Goal: Task Accomplishment & Management: Use online tool/utility

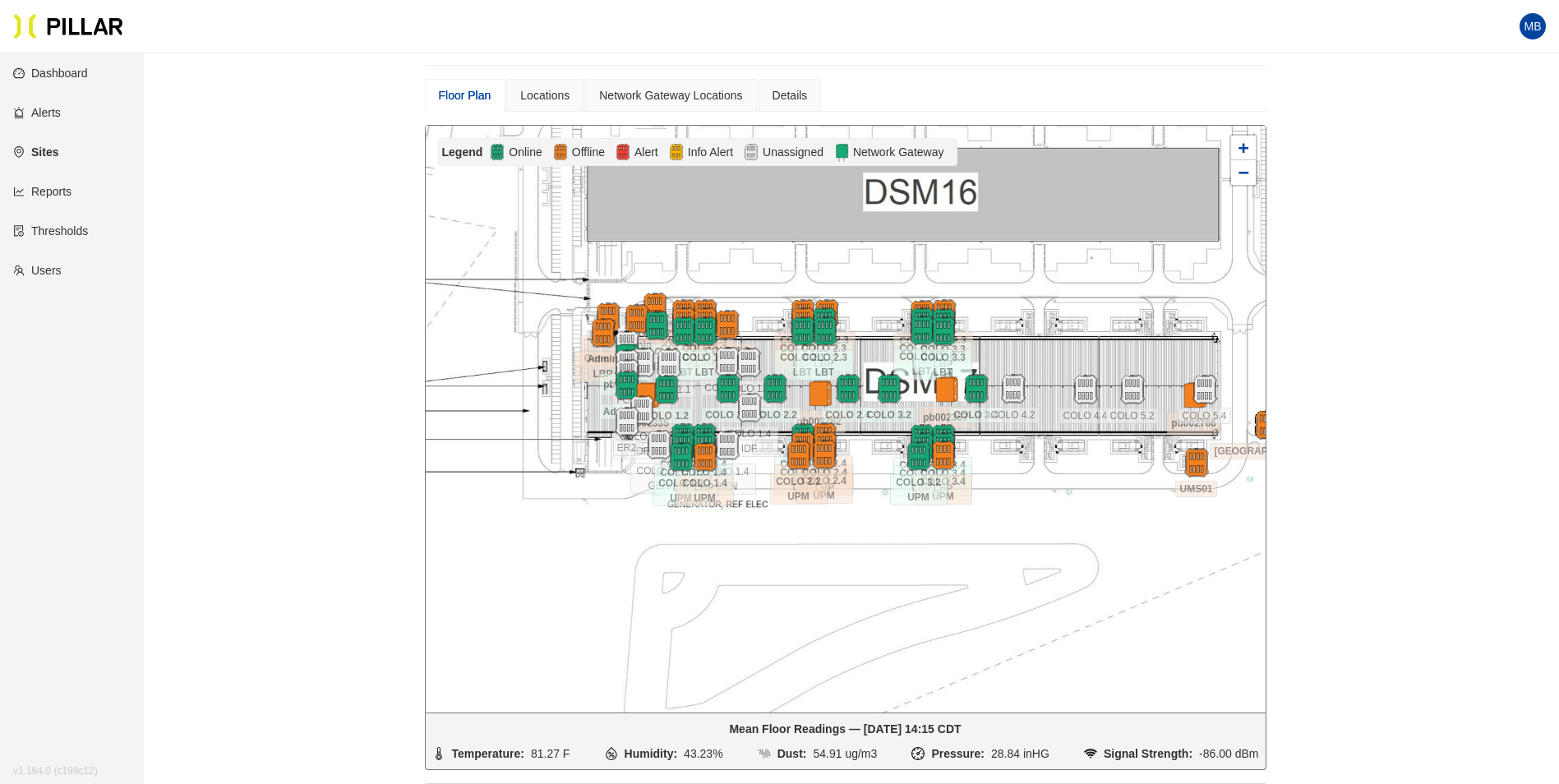
scroll to position [218, 0]
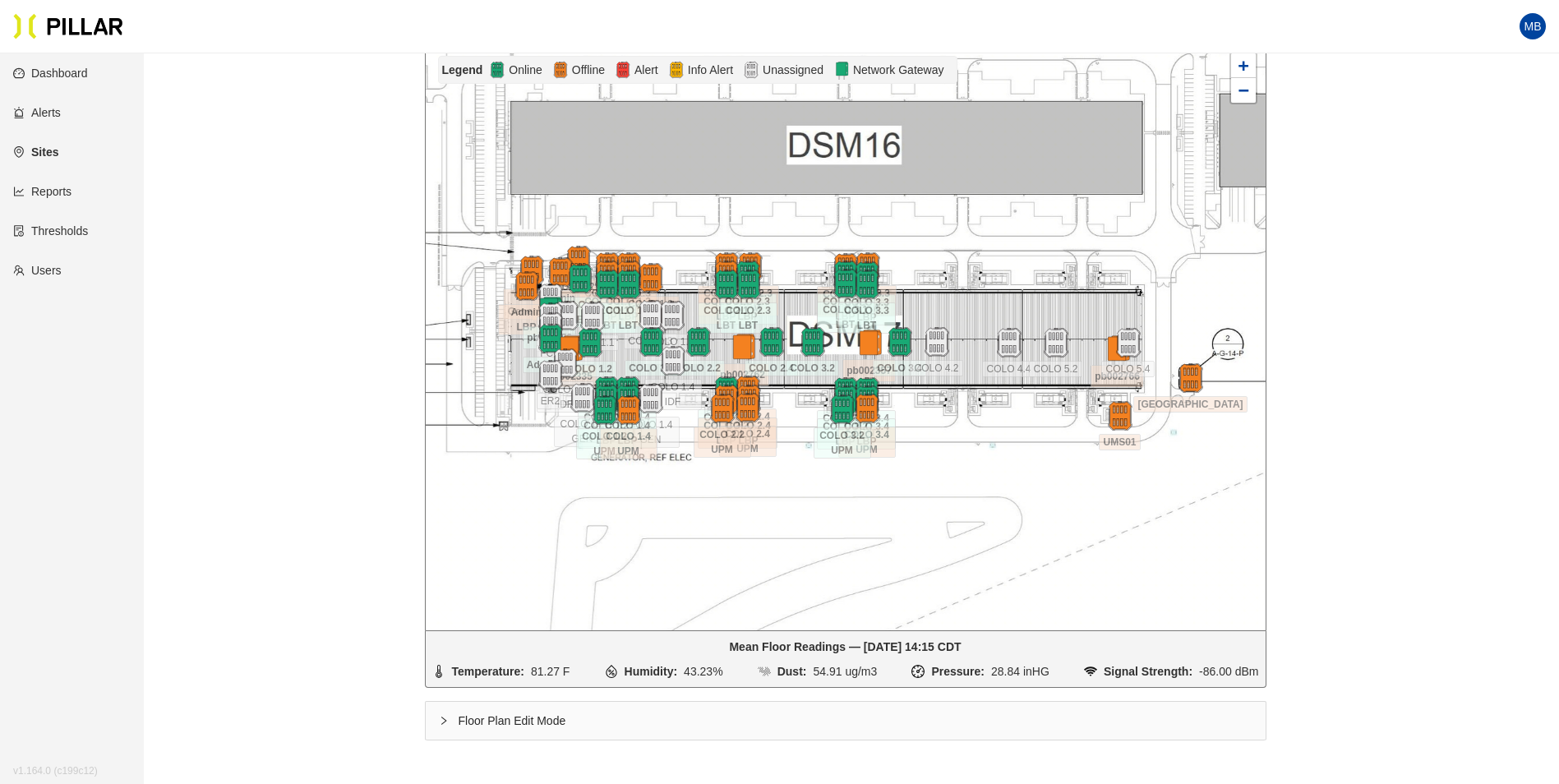
drag, startPoint x: 1120, startPoint y: 405, endPoint x: 1044, endPoint y: 441, distance: 84.1
click at [1044, 441] on div at bounding box center [845, 336] width 840 height 586
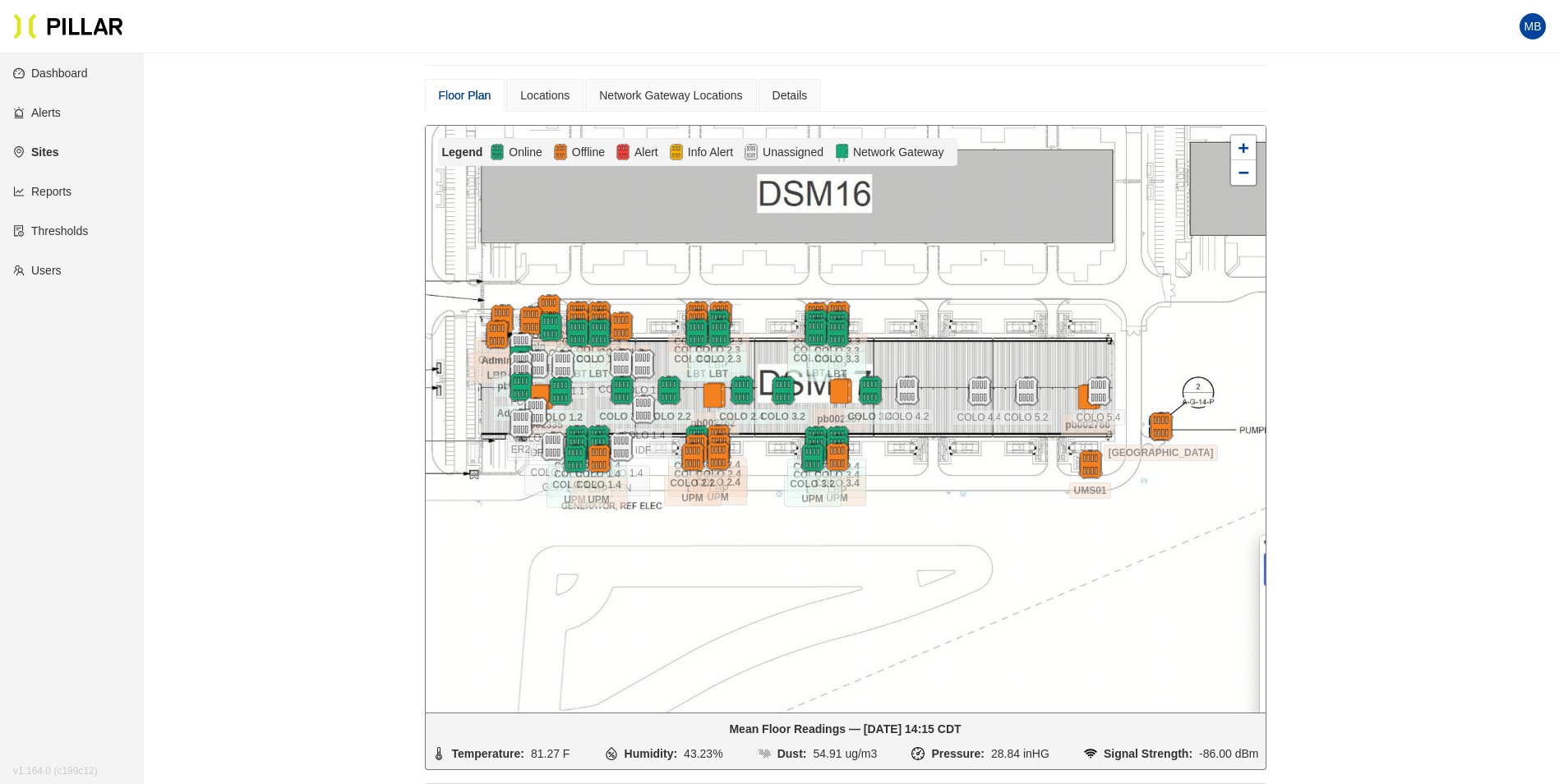
drag, startPoint x: 1016, startPoint y: 571, endPoint x: 986, endPoint y: 537, distance: 45.3
click at [986, 537] on div at bounding box center [845, 418] width 840 height 586
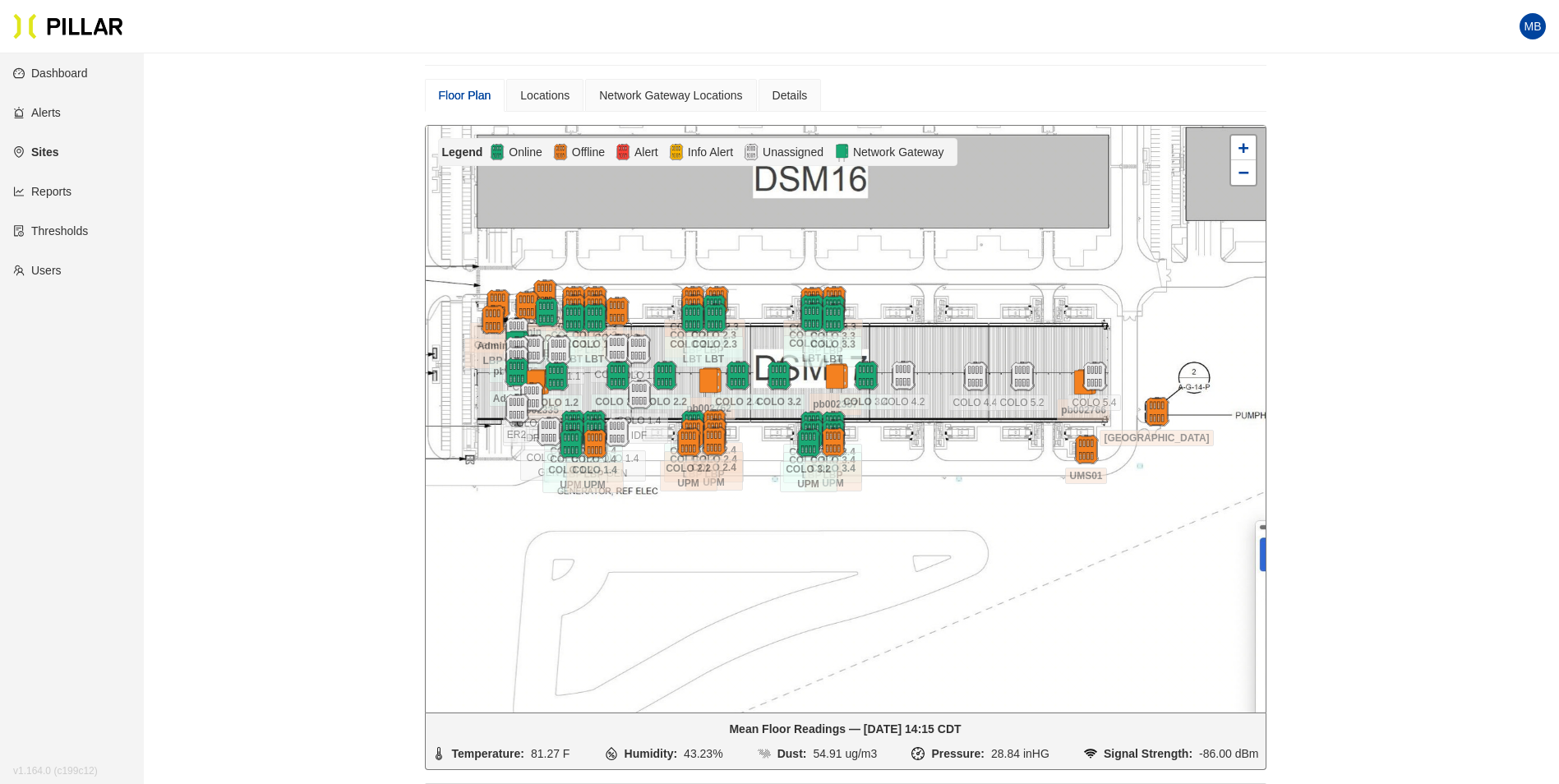
drag, startPoint x: 986, startPoint y: 537, endPoint x: 982, endPoint y: 522, distance: 15.5
click at [982, 522] on div at bounding box center [845, 418] width 840 height 586
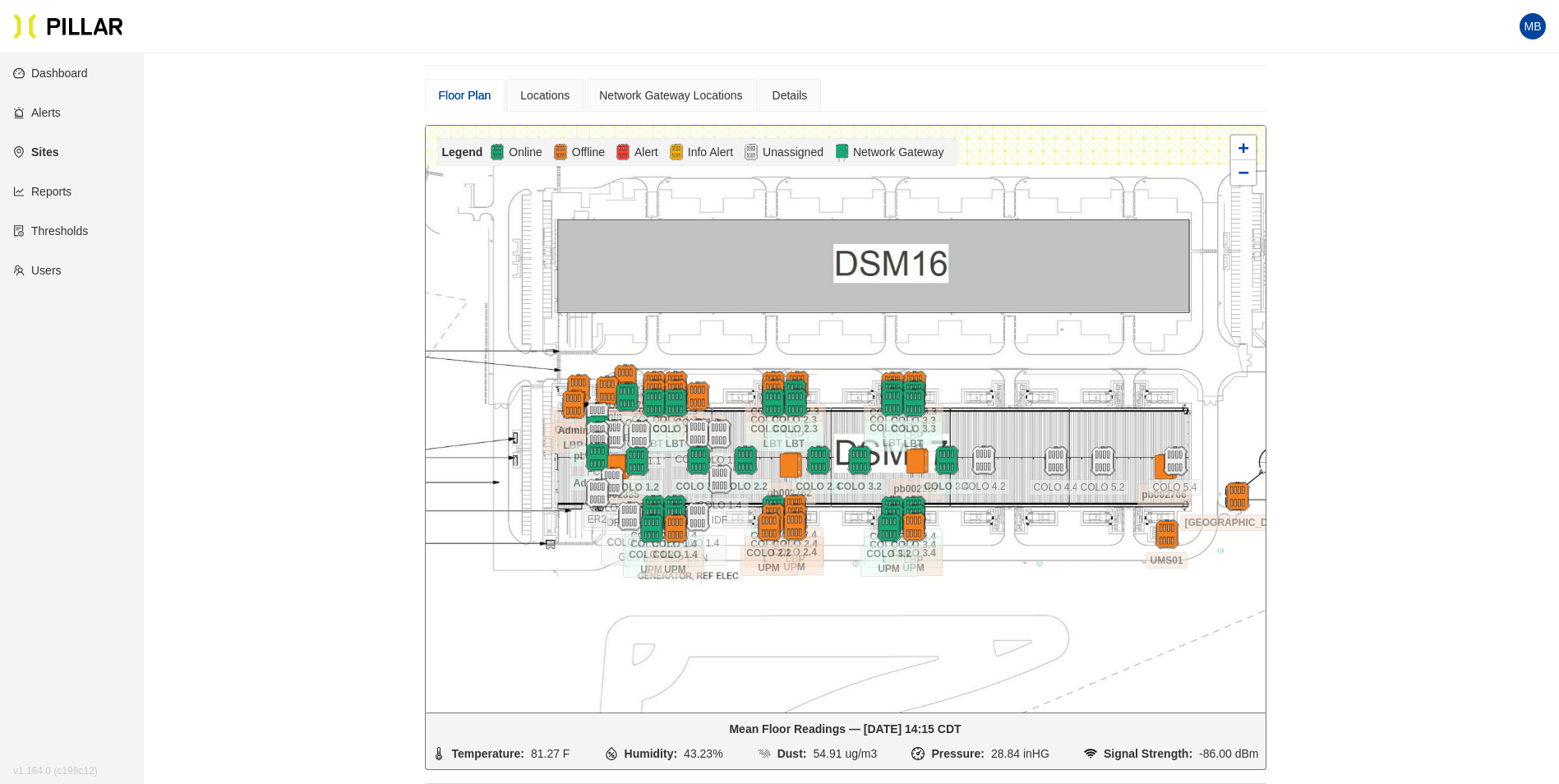
drag, startPoint x: 983, startPoint y: 514, endPoint x: 1057, endPoint y: 601, distance: 114.2
click at [1057, 601] on div at bounding box center [845, 418] width 840 height 586
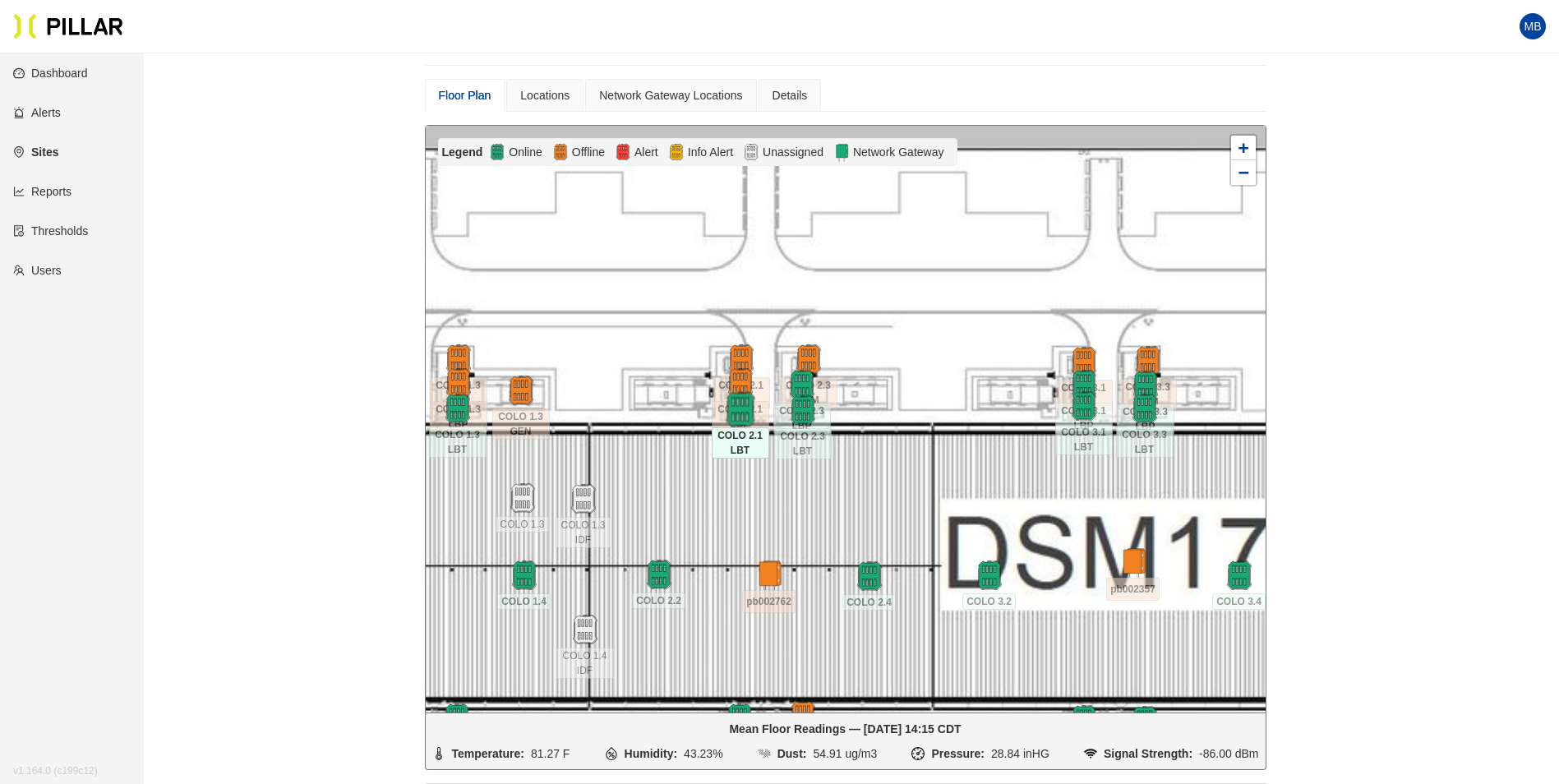
click at [737, 415] on img at bounding box center [740, 410] width 36 height 36
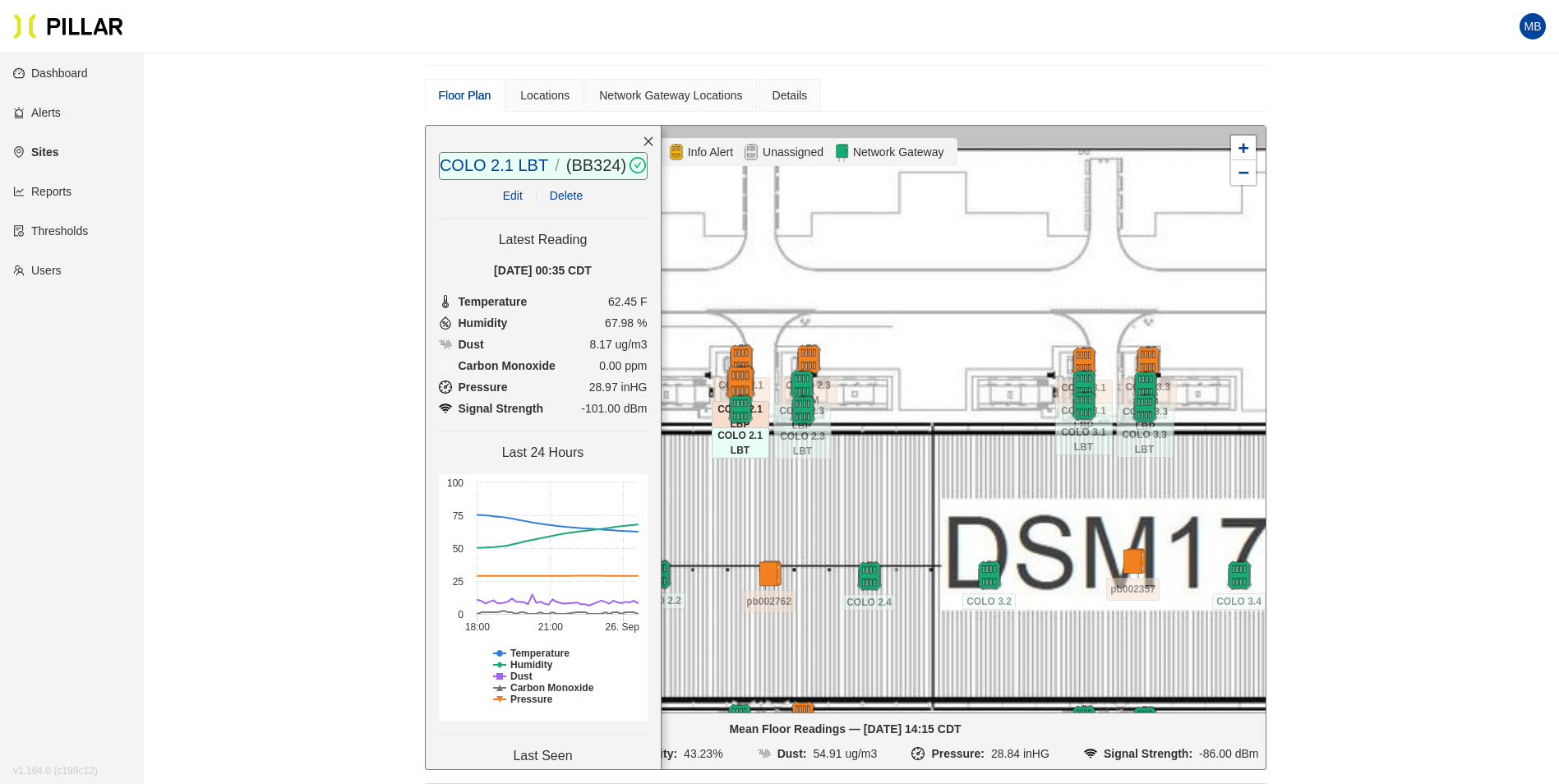
click at [737, 377] on img at bounding box center [740, 384] width 36 height 36
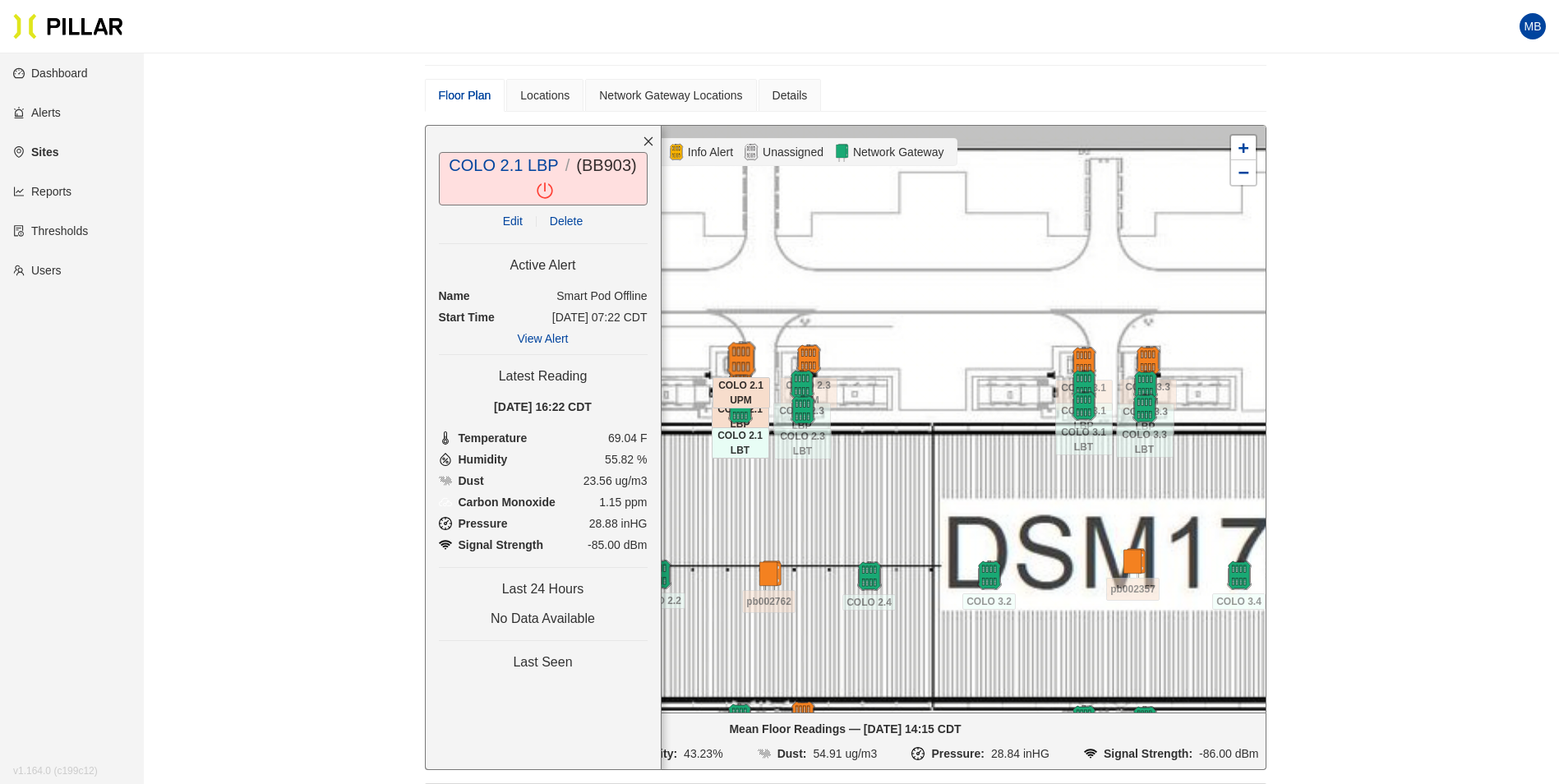
click at [746, 349] on img at bounding box center [741, 359] width 36 height 36
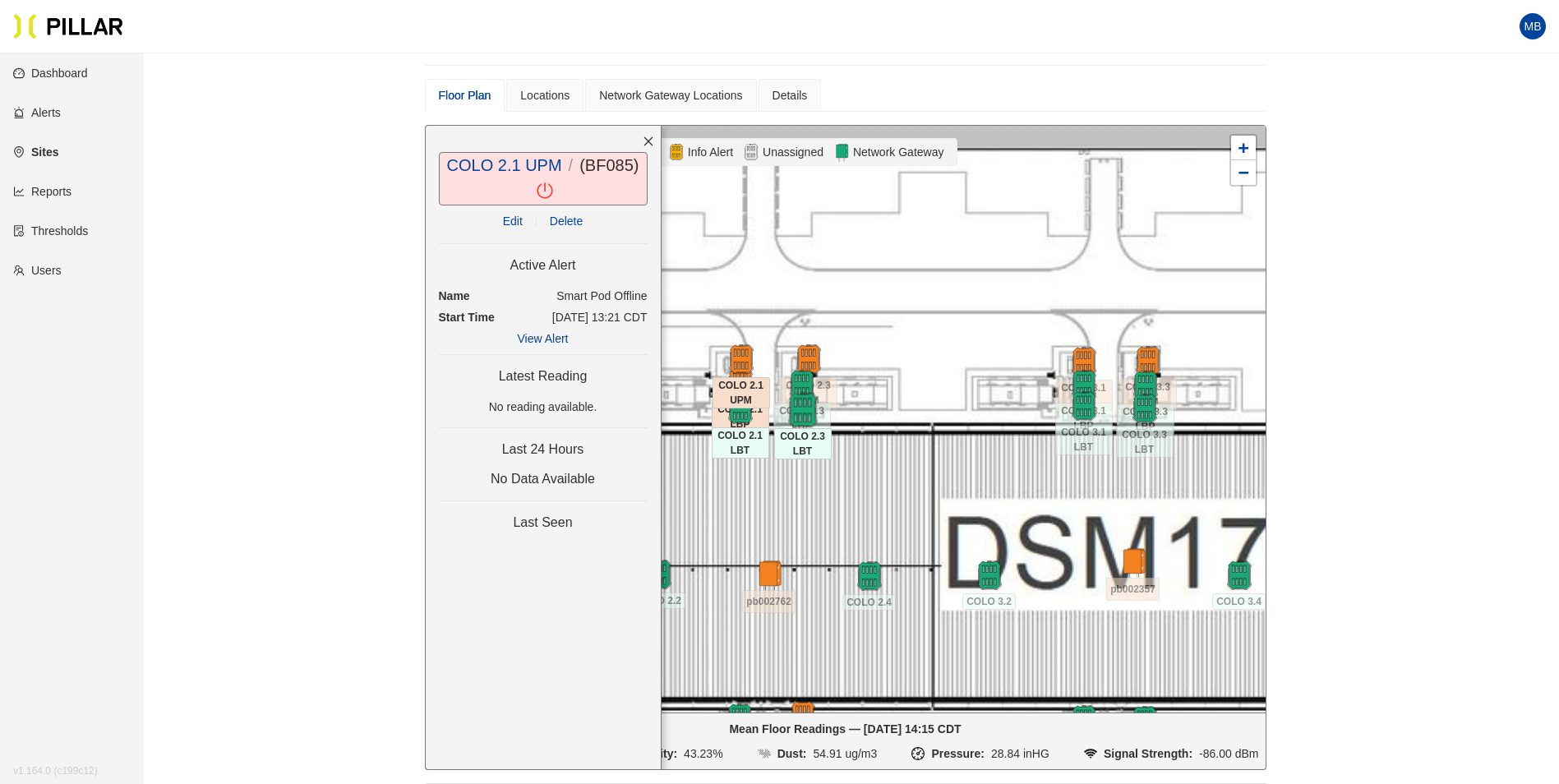
click at [802, 408] on img at bounding box center [803, 411] width 36 height 36
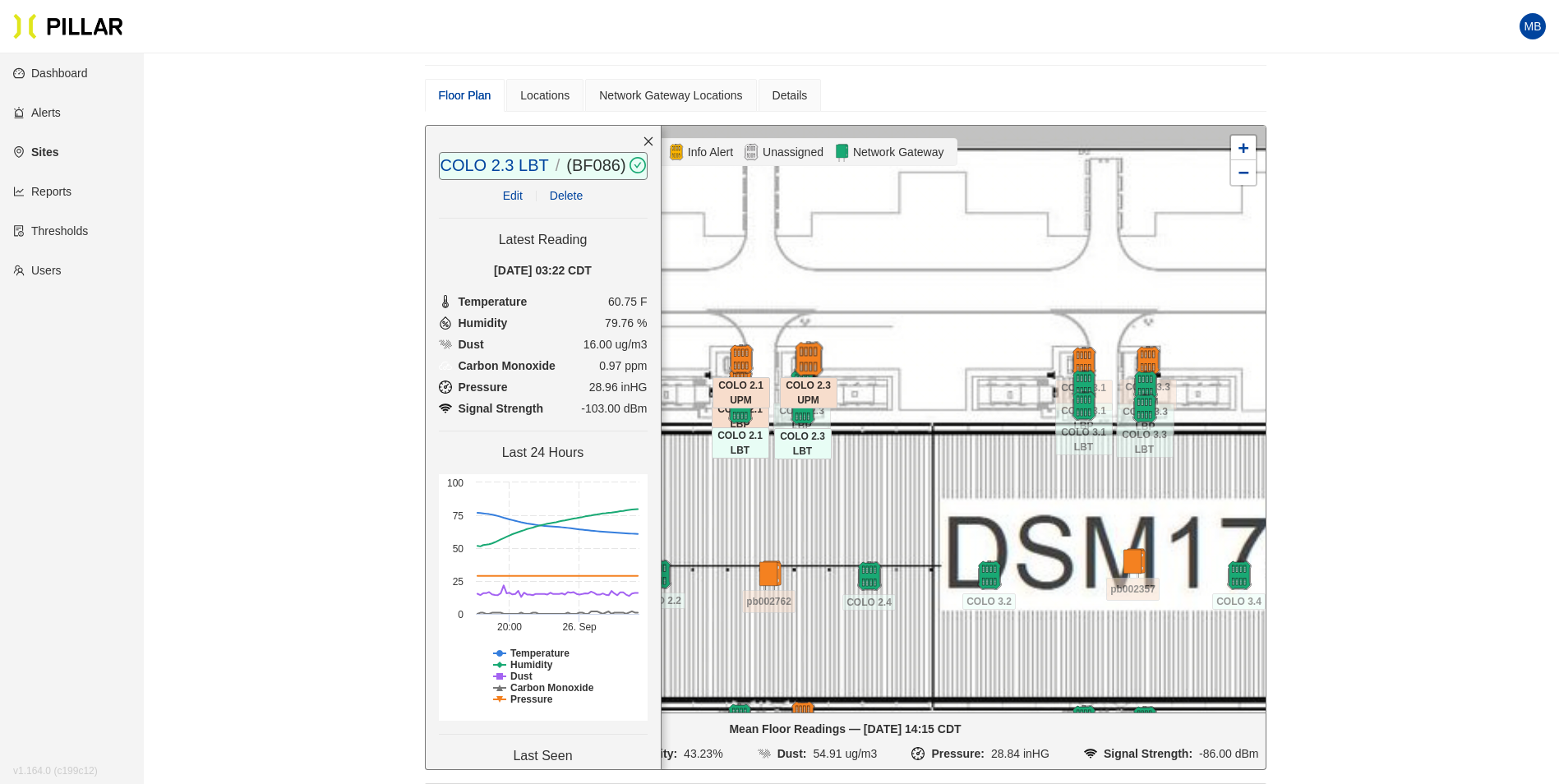
click at [813, 354] on img at bounding box center [809, 359] width 36 height 36
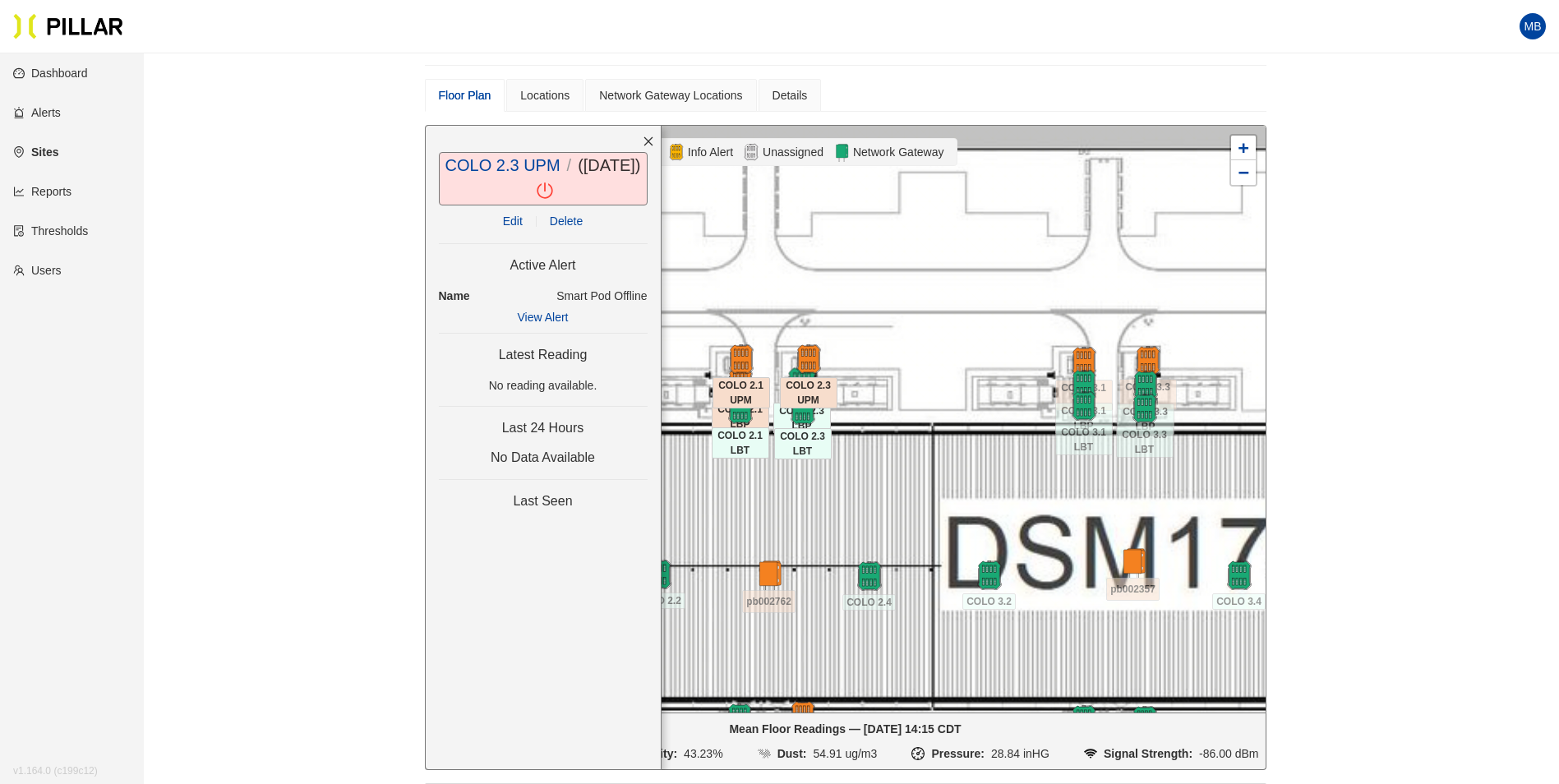
click at [796, 382] on img at bounding box center [802, 385] width 36 height 36
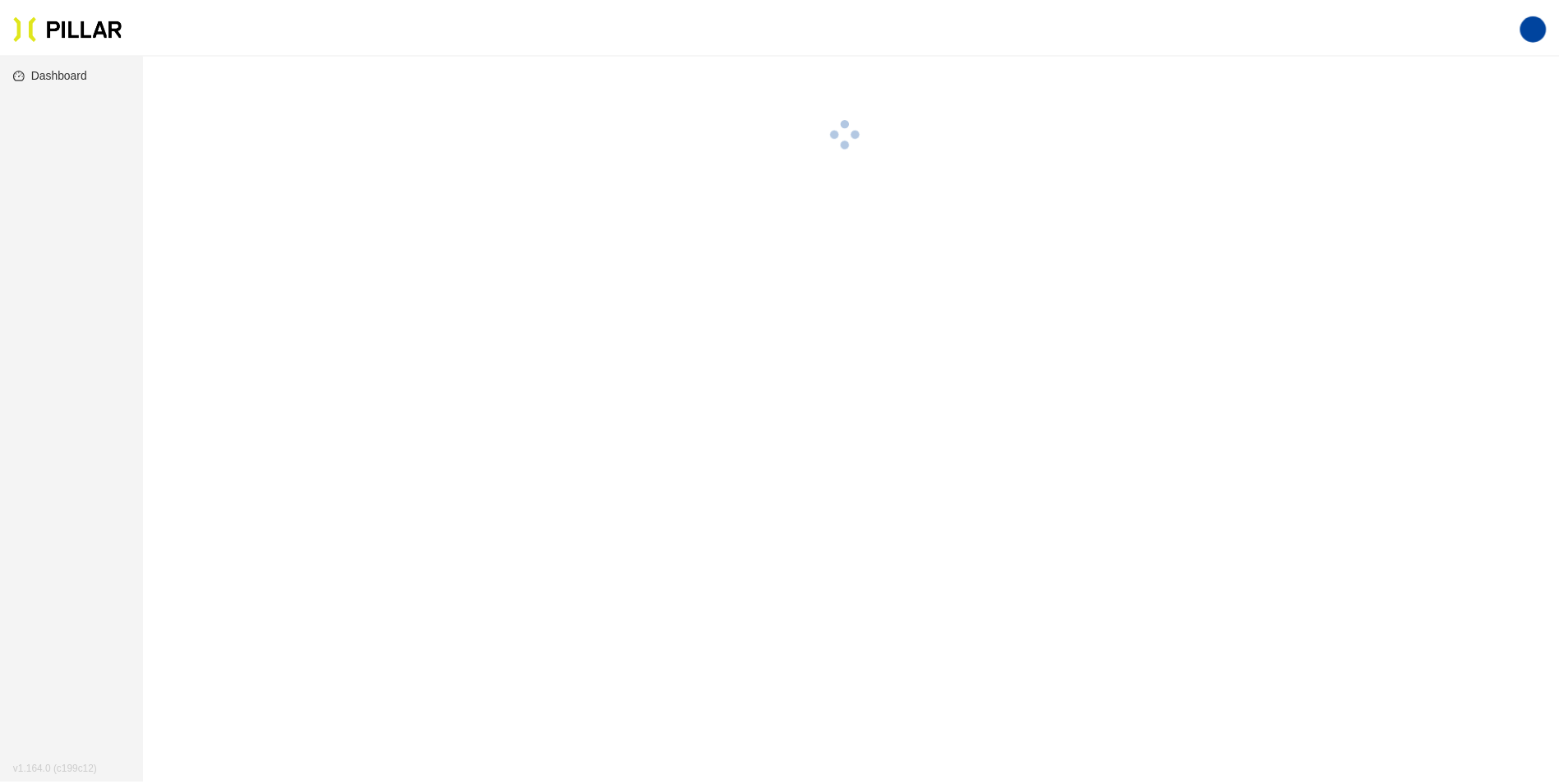
scroll to position [53, 0]
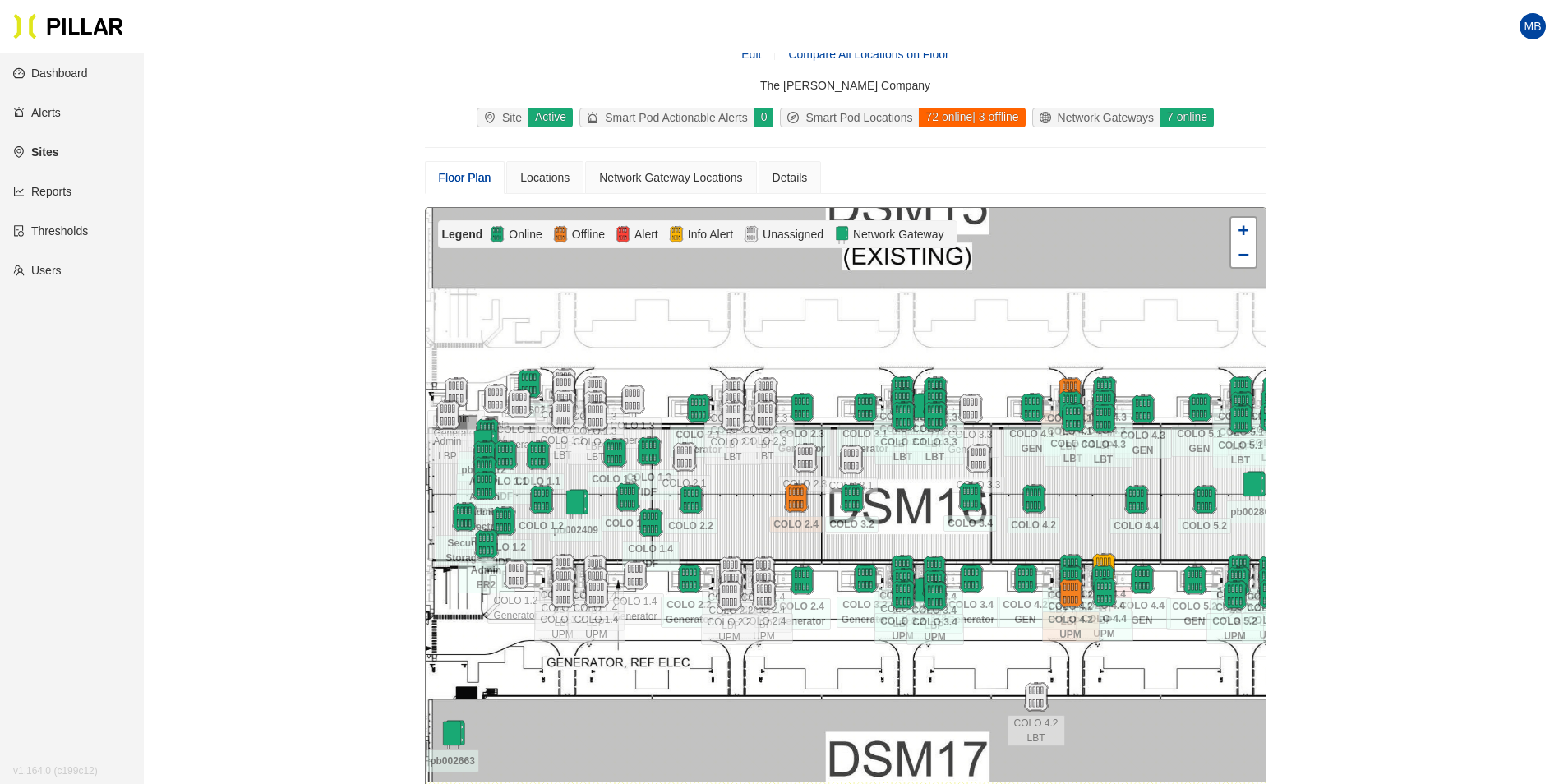
drag, startPoint x: 1130, startPoint y: 338, endPoint x: 1121, endPoint y: 323, distance: 17.5
click at [1190, 328] on div at bounding box center [845, 501] width 840 height 586
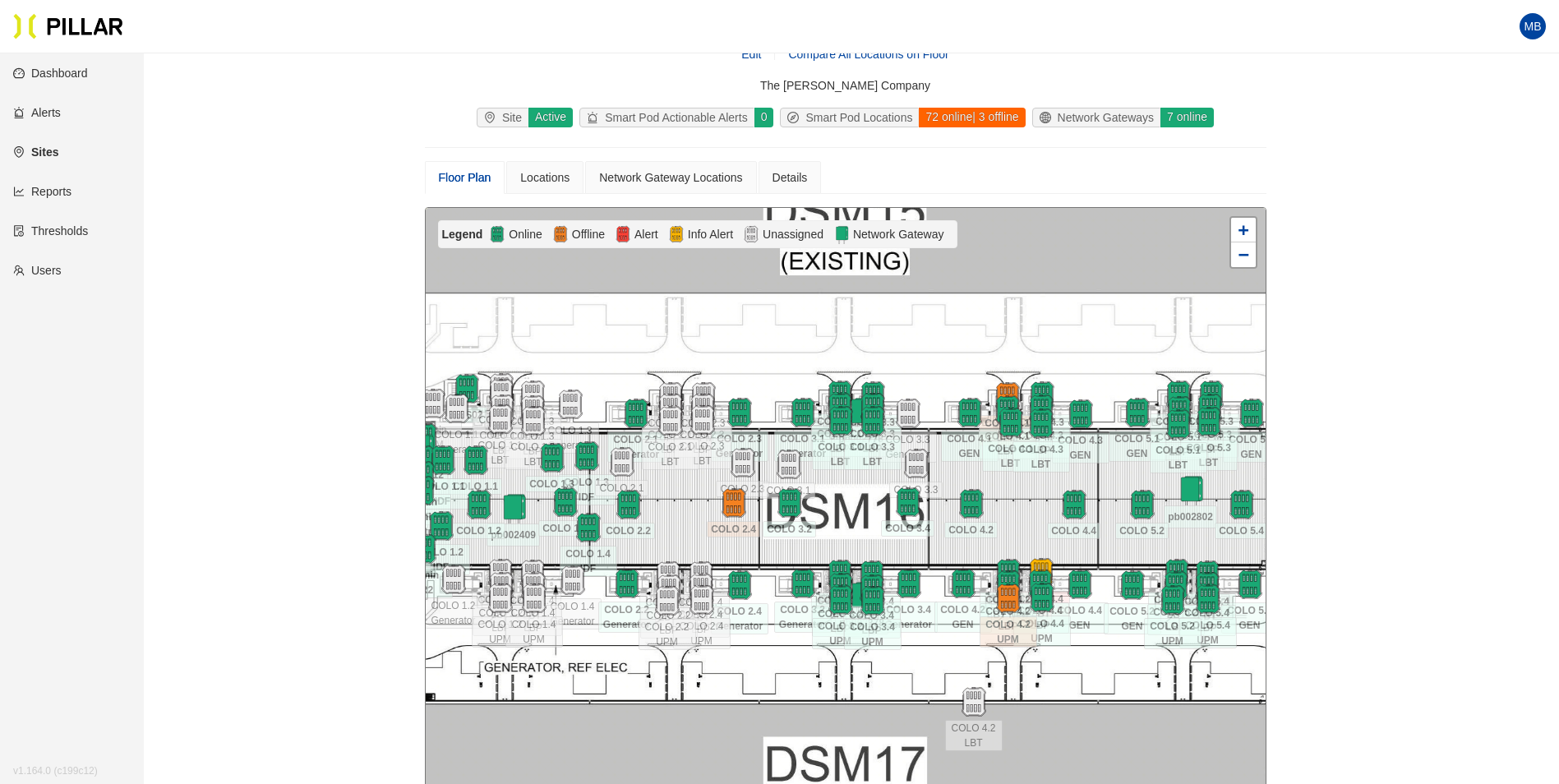
drag, startPoint x: 1060, startPoint y: 354, endPoint x: 951, endPoint y: 358, distance: 109.1
click at [951, 358] on div at bounding box center [845, 501] width 840 height 586
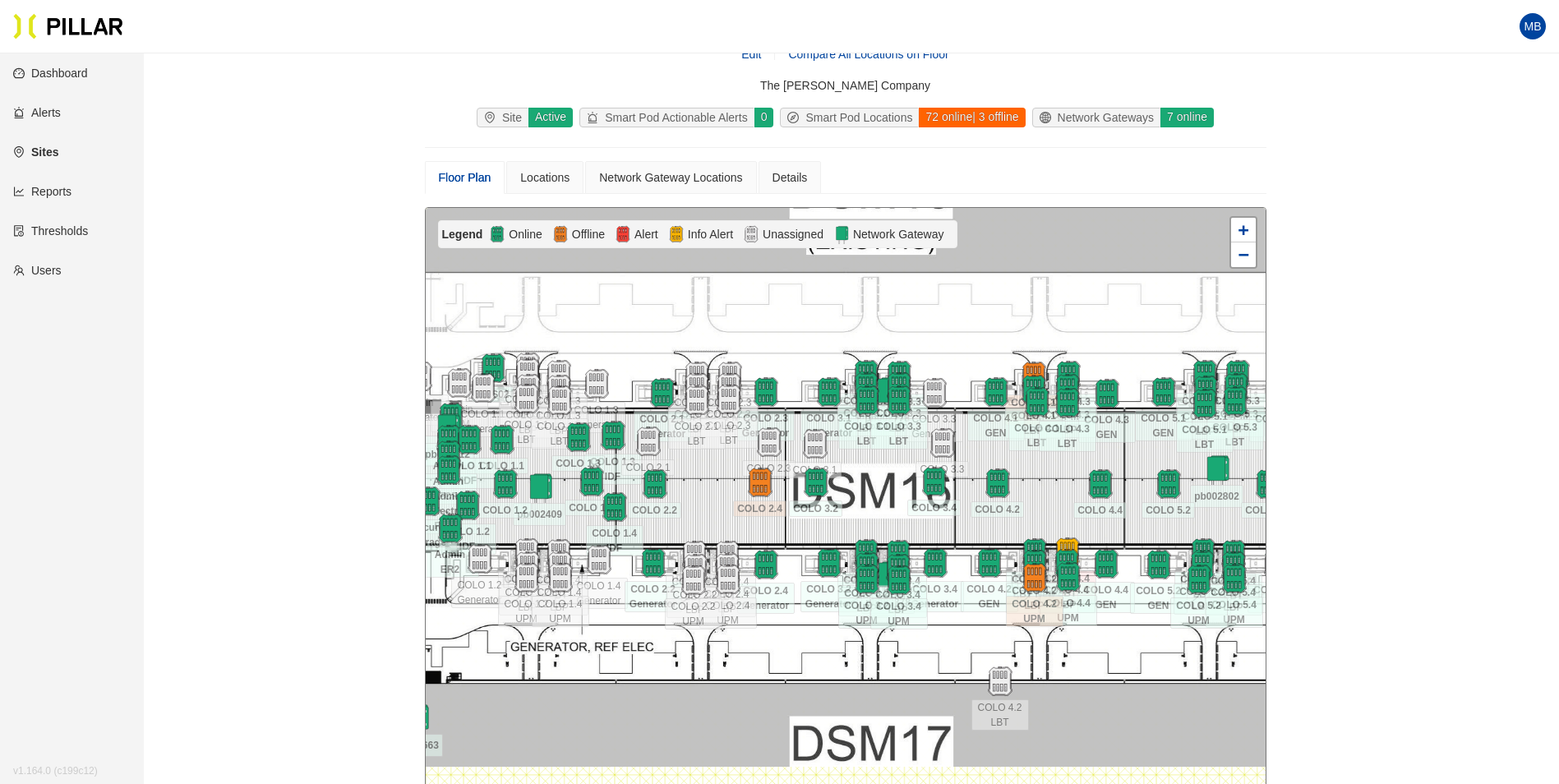
drag, startPoint x: 960, startPoint y: 349, endPoint x: 1005, endPoint y: 313, distance: 57.6
click at [1005, 314] on div at bounding box center [845, 501] width 840 height 586
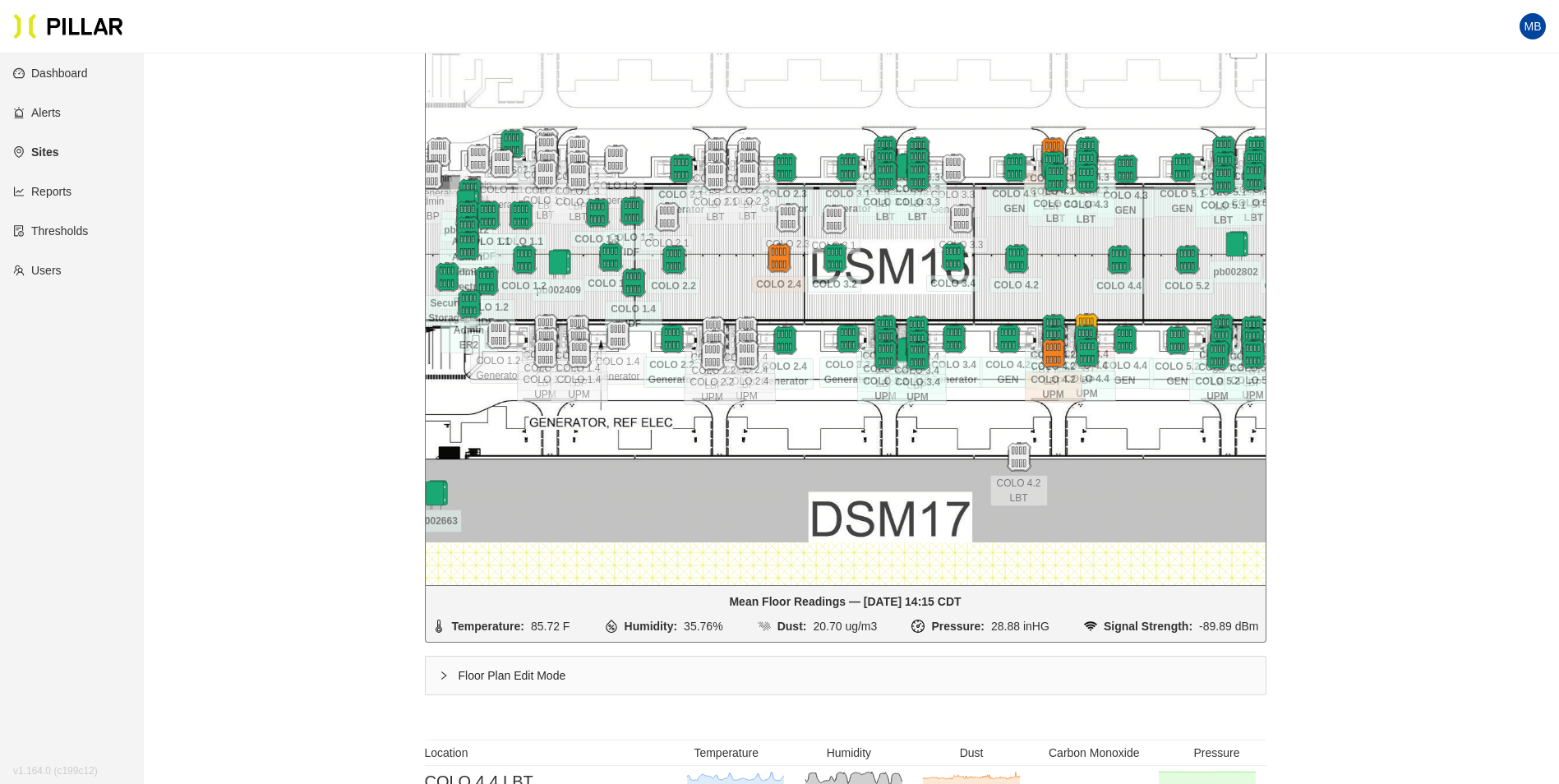
scroll to position [382, 0]
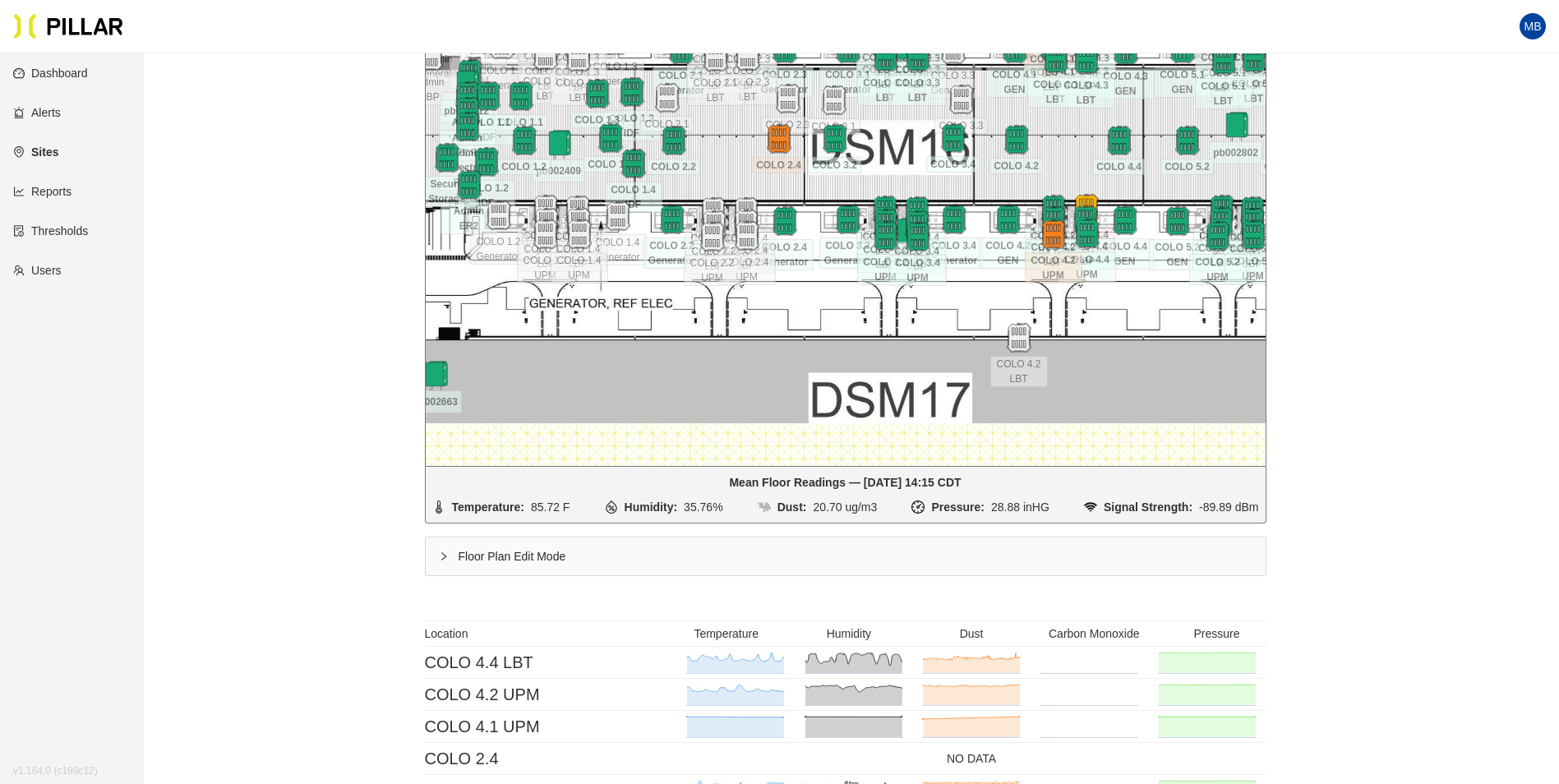
click at [501, 554] on div "Floor Plan Edit Mode" at bounding box center [845, 556] width 840 height 38
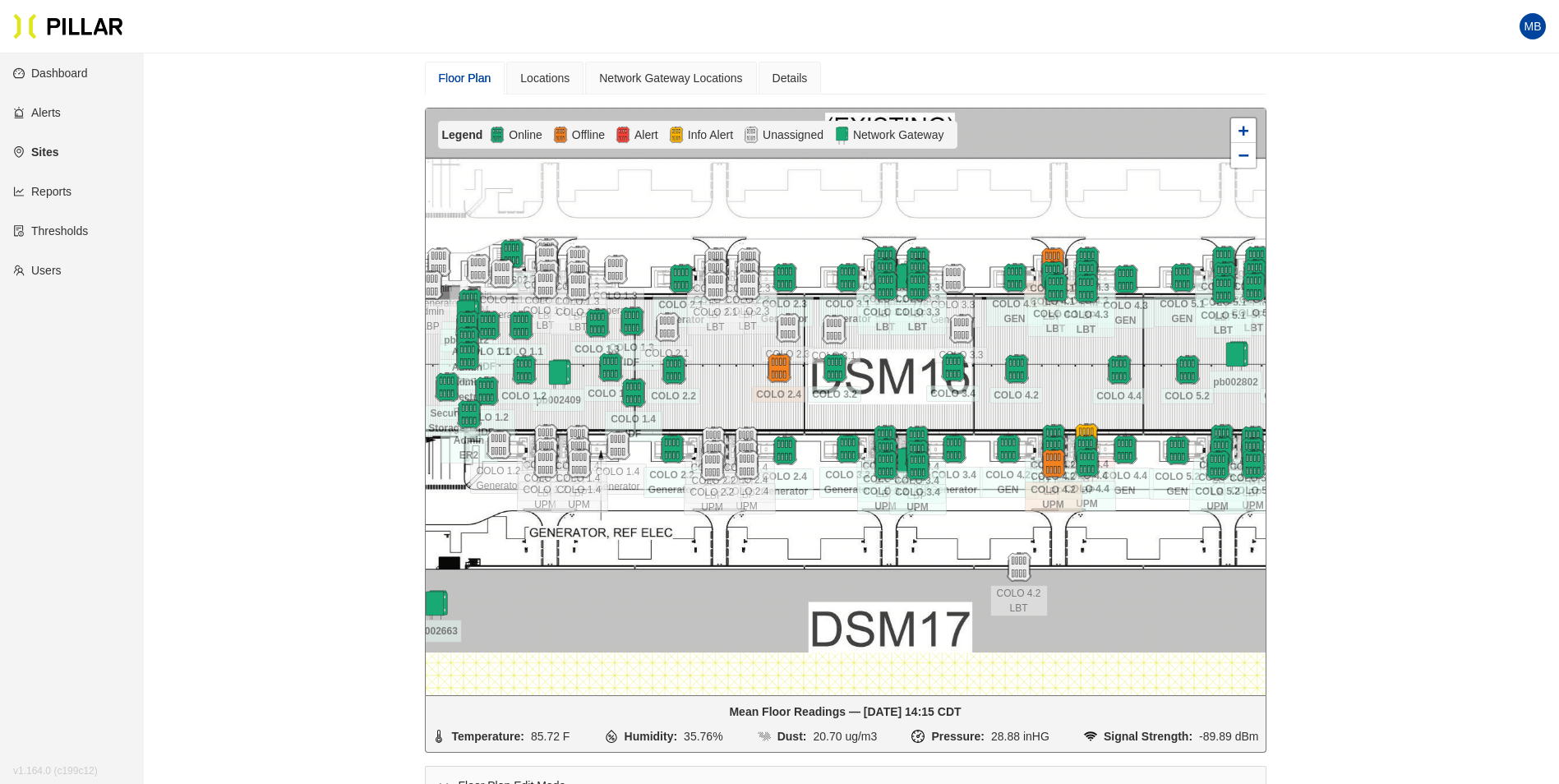
scroll to position [136, 0]
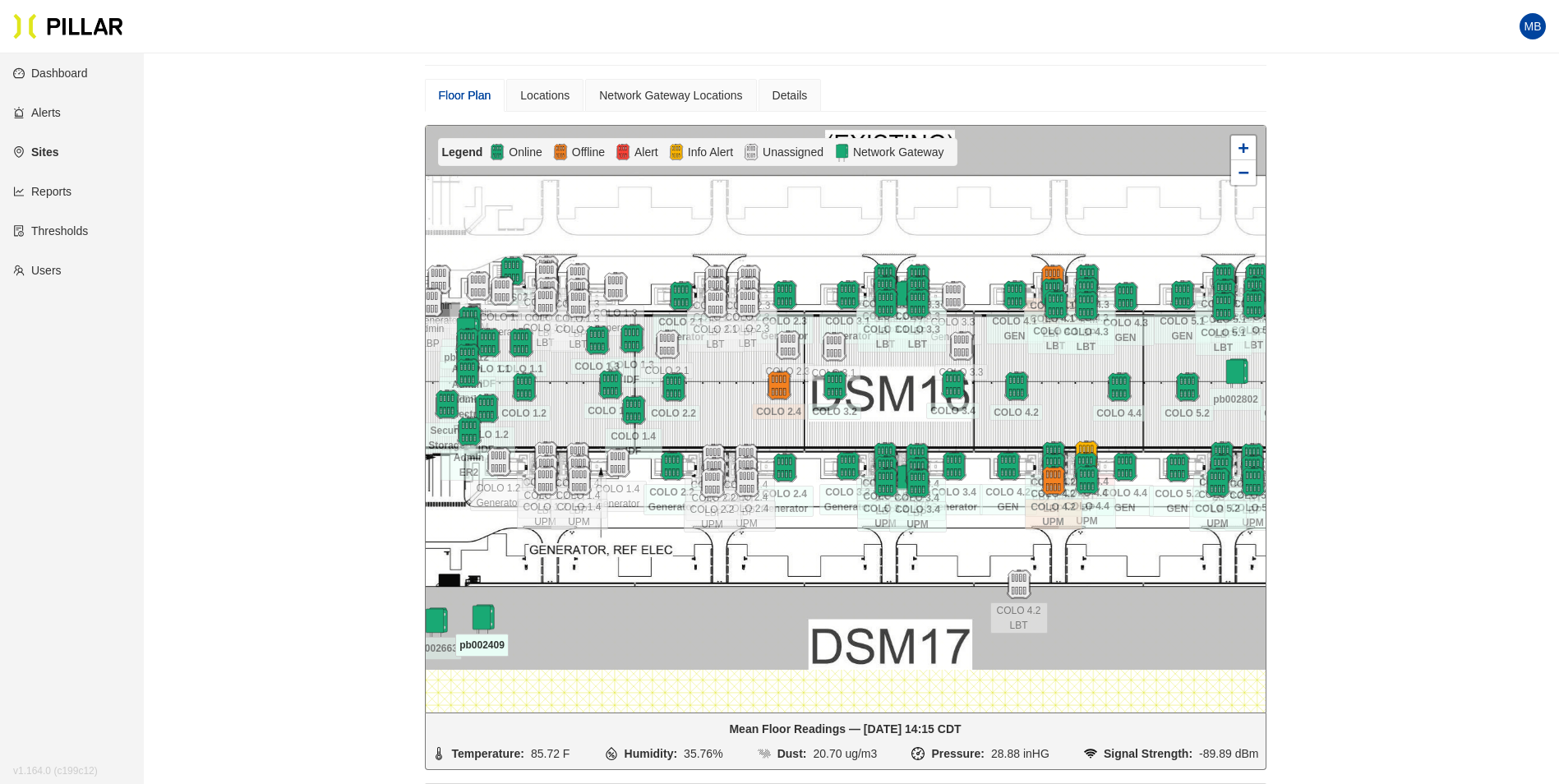
drag, startPoint x: 563, startPoint y: 382, endPoint x: 498, endPoint y: 605, distance: 232.3
click at [486, 610] on img at bounding box center [482, 620] width 30 height 30
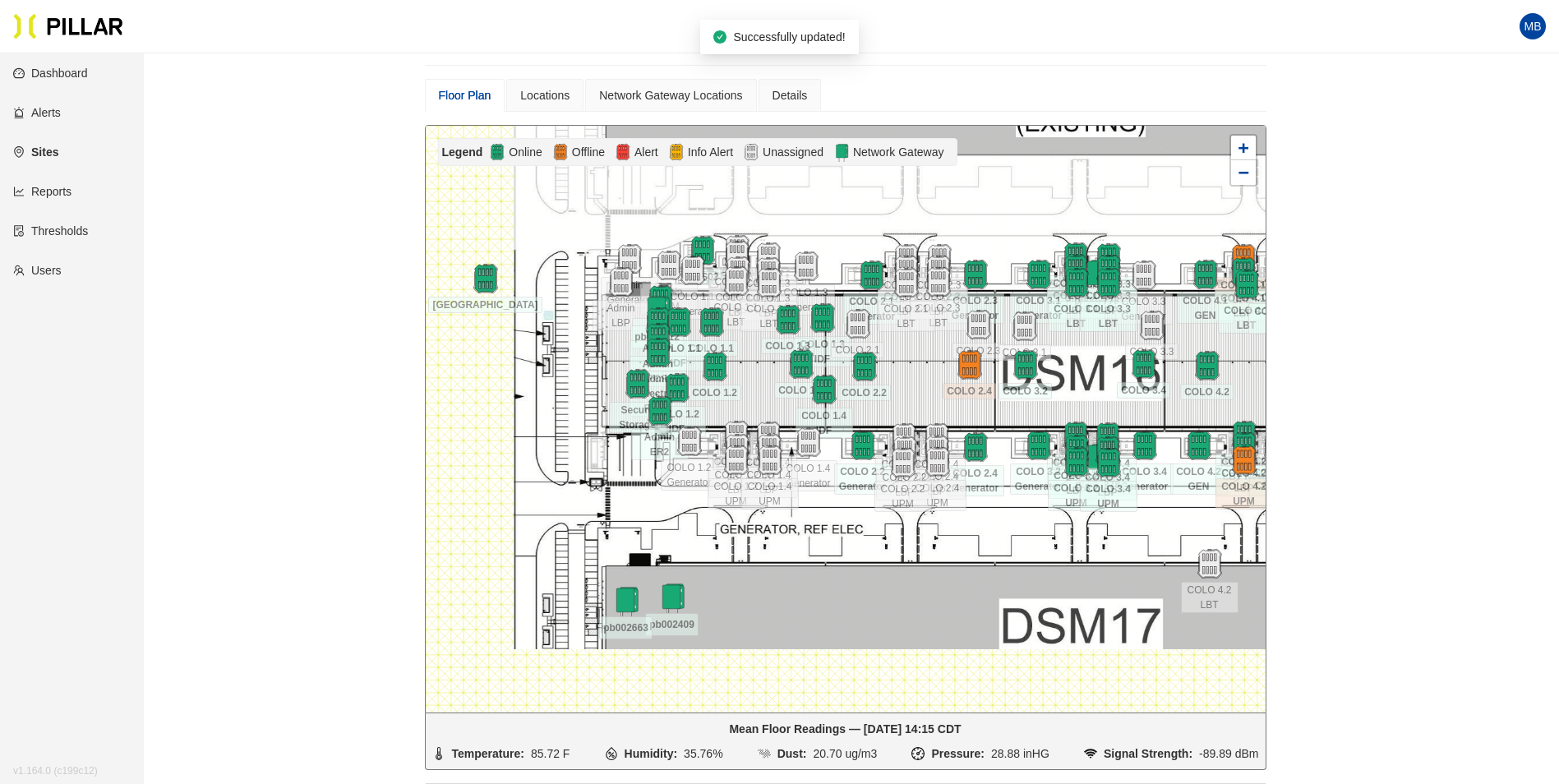
click at [759, 594] on div at bounding box center [845, 418] width 840 height 586
drag, startPoint x: 675, startPoint y: 597, endPoint x: 579, endPoint y: 602, distance: 96.1
click at [579, 602] on img at bounding box center [575, 604] width 36 height 36
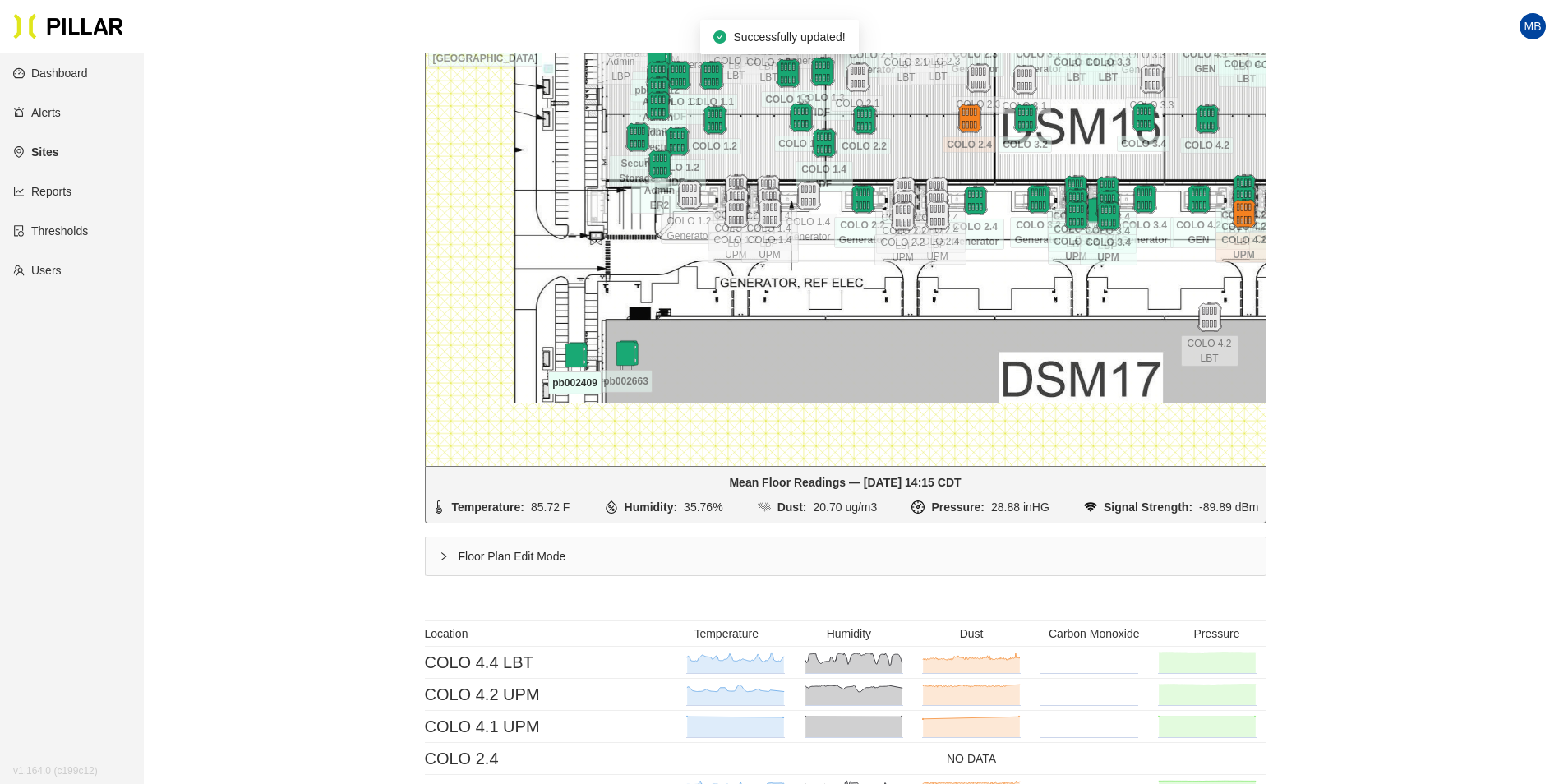
scroll to position [53, 0]
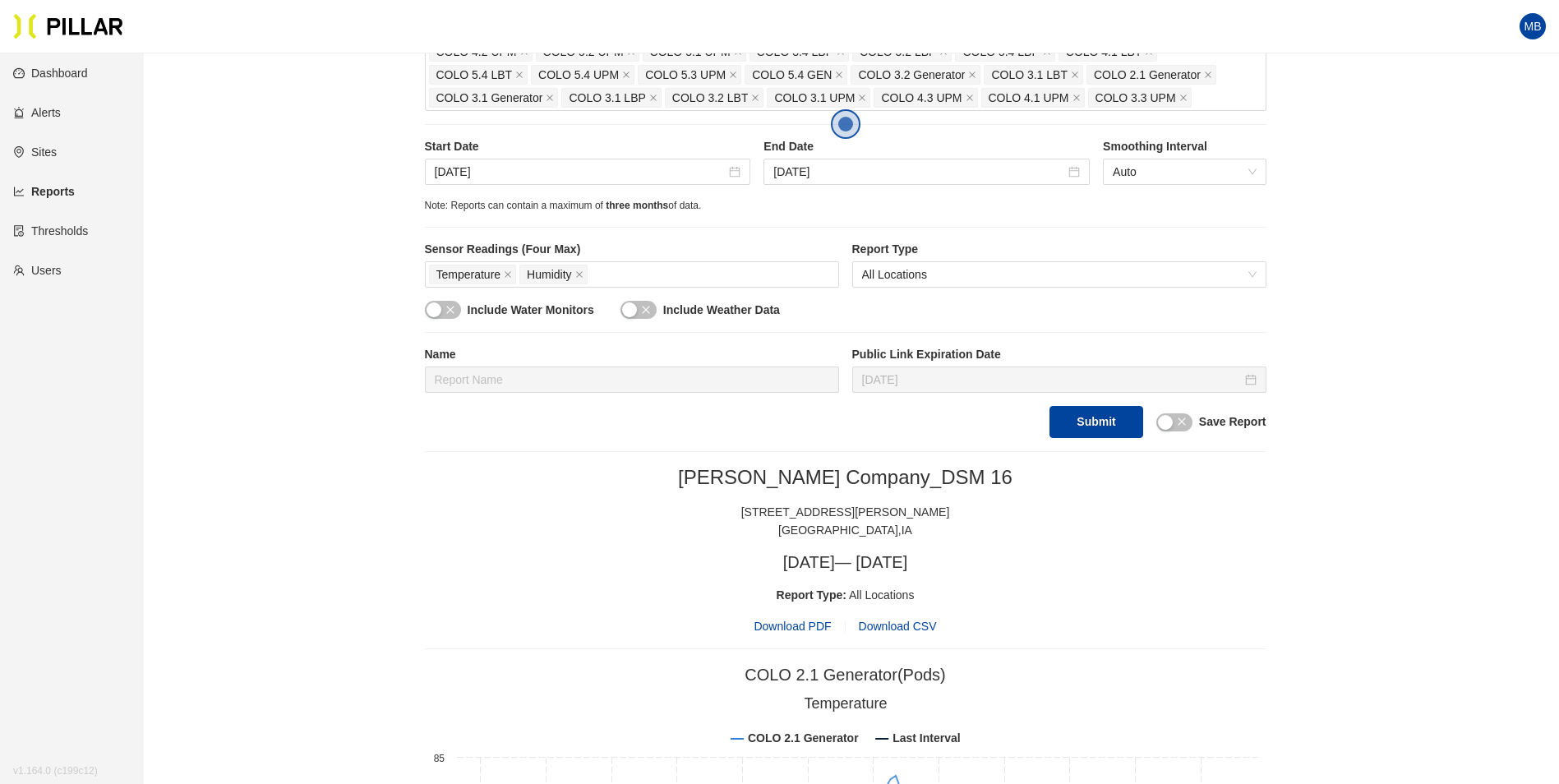
scroll to position [390, 0]
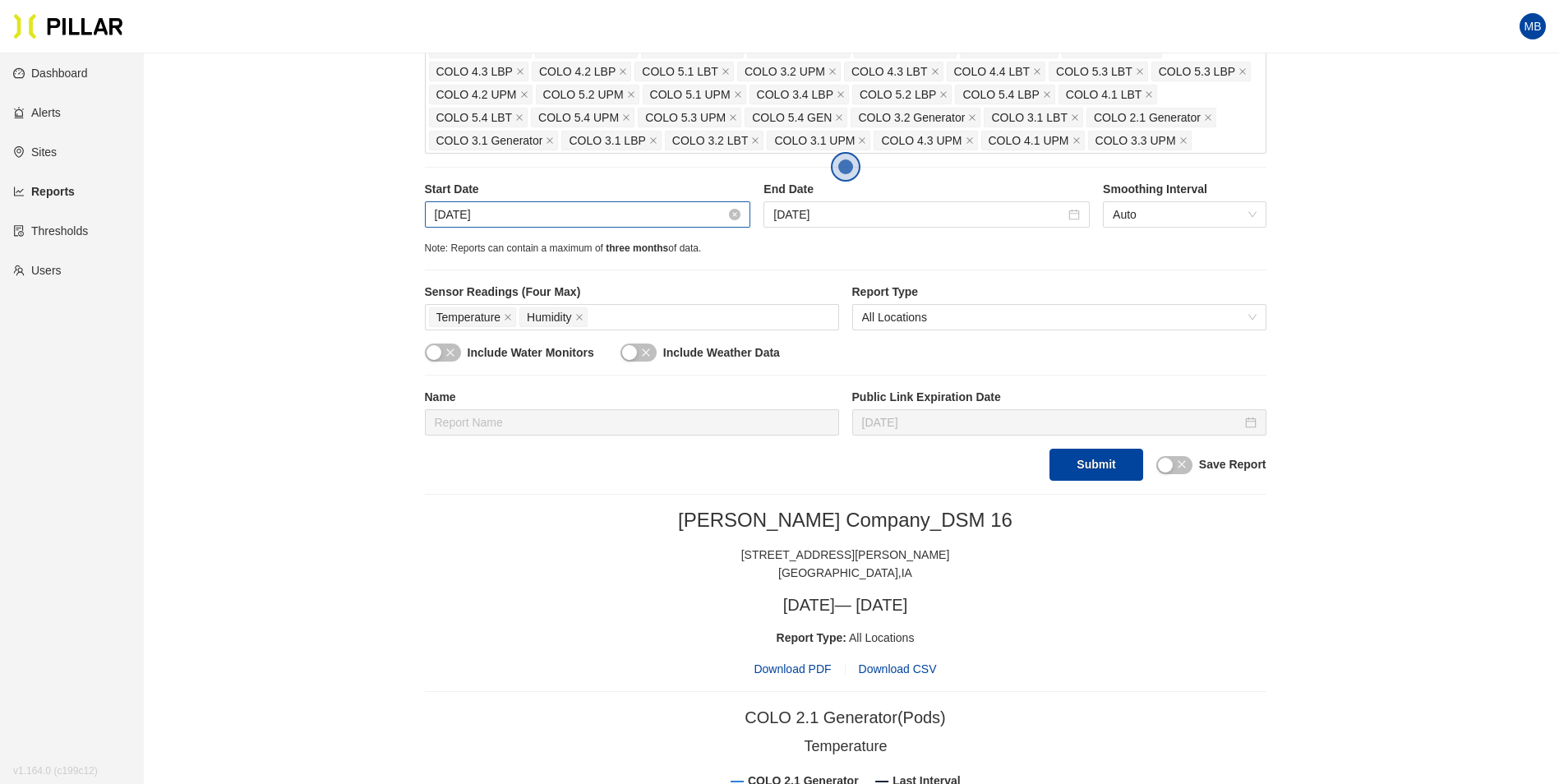
click at [602, 208] on input "Sep 22, 2025" at bounding box center [580, 214] width 292 height 18
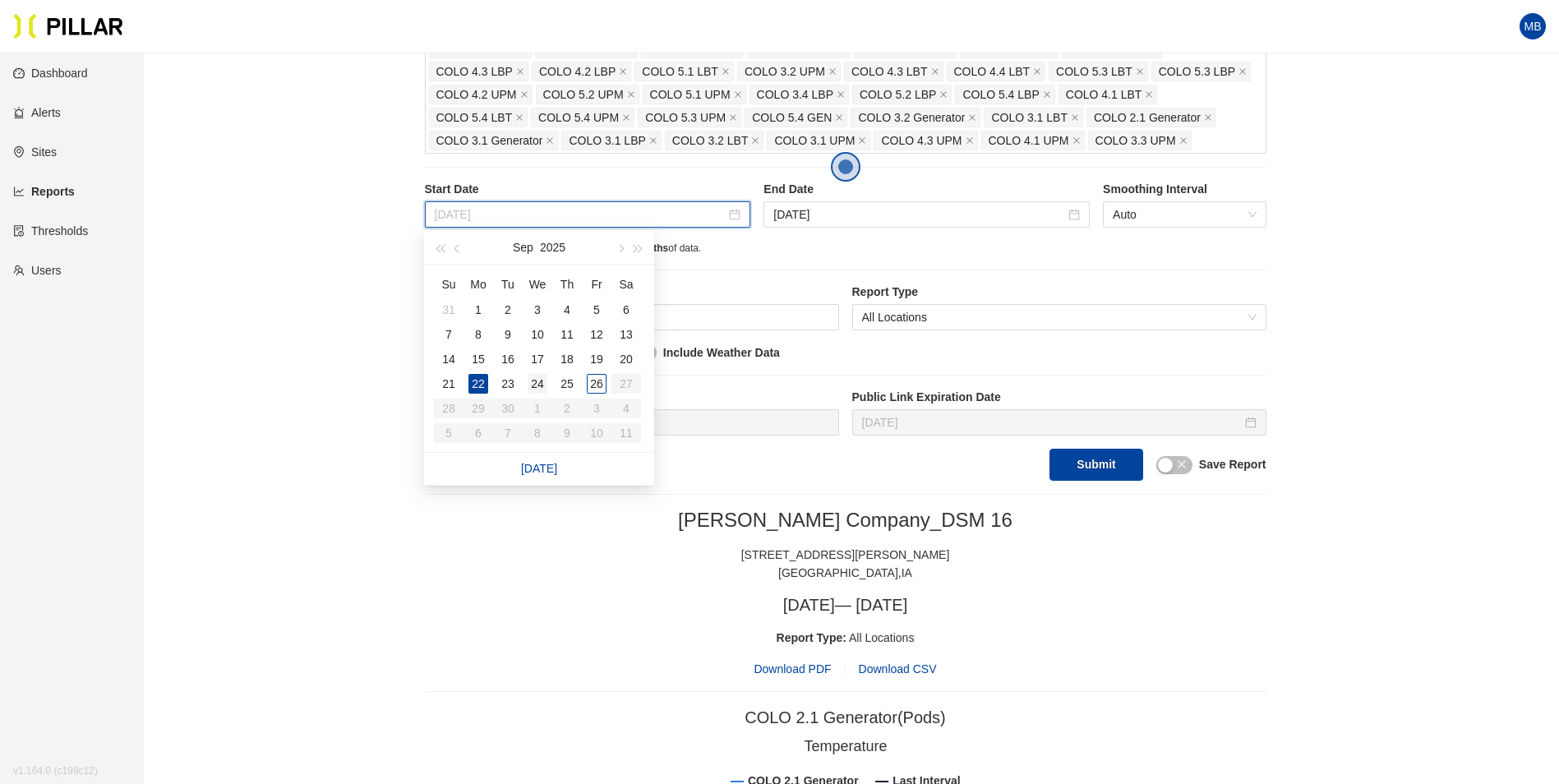
type input "Sep 24, 2025"
click at [542, 387] on div "24" at bounding box center [537, 384] width 20 height 20
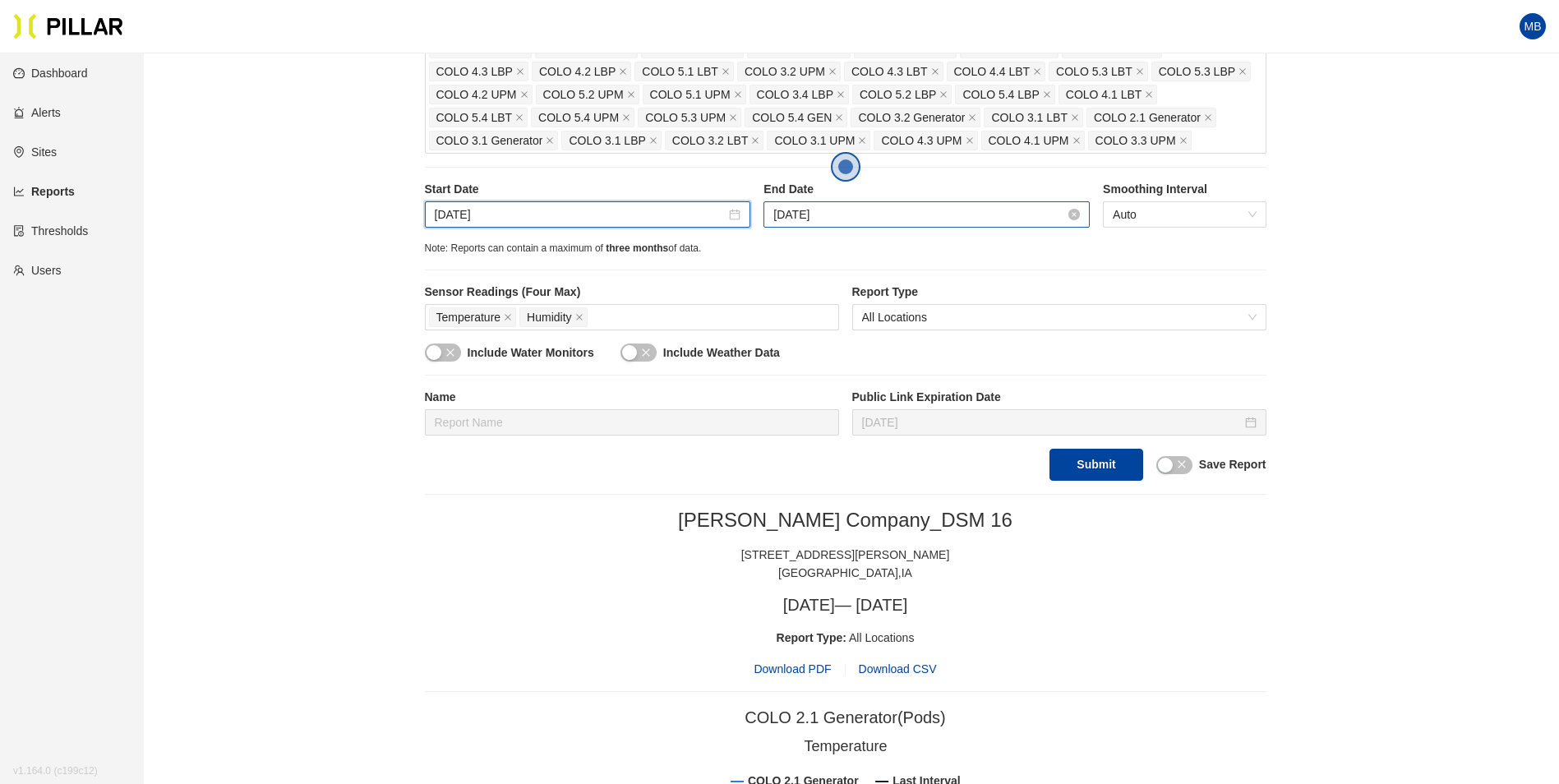
click at [877, 220] on input "Sep 25, 2025" at bounding box center [918, 214] width 292 height 18
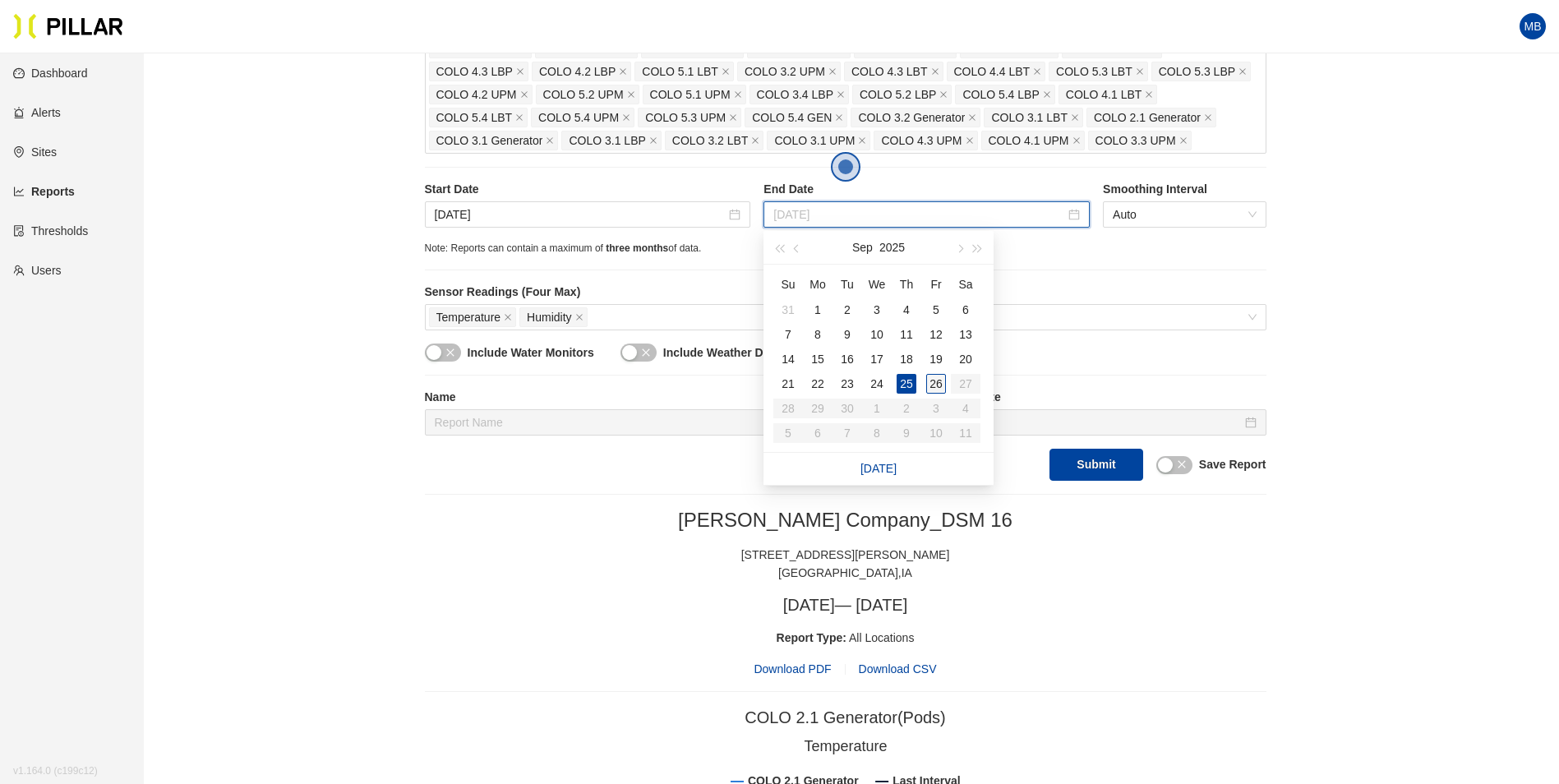
type input "Sep 26, 2025"
click at [943, 387] on div "26" at bounding box center [935, 384] width 20 height 20
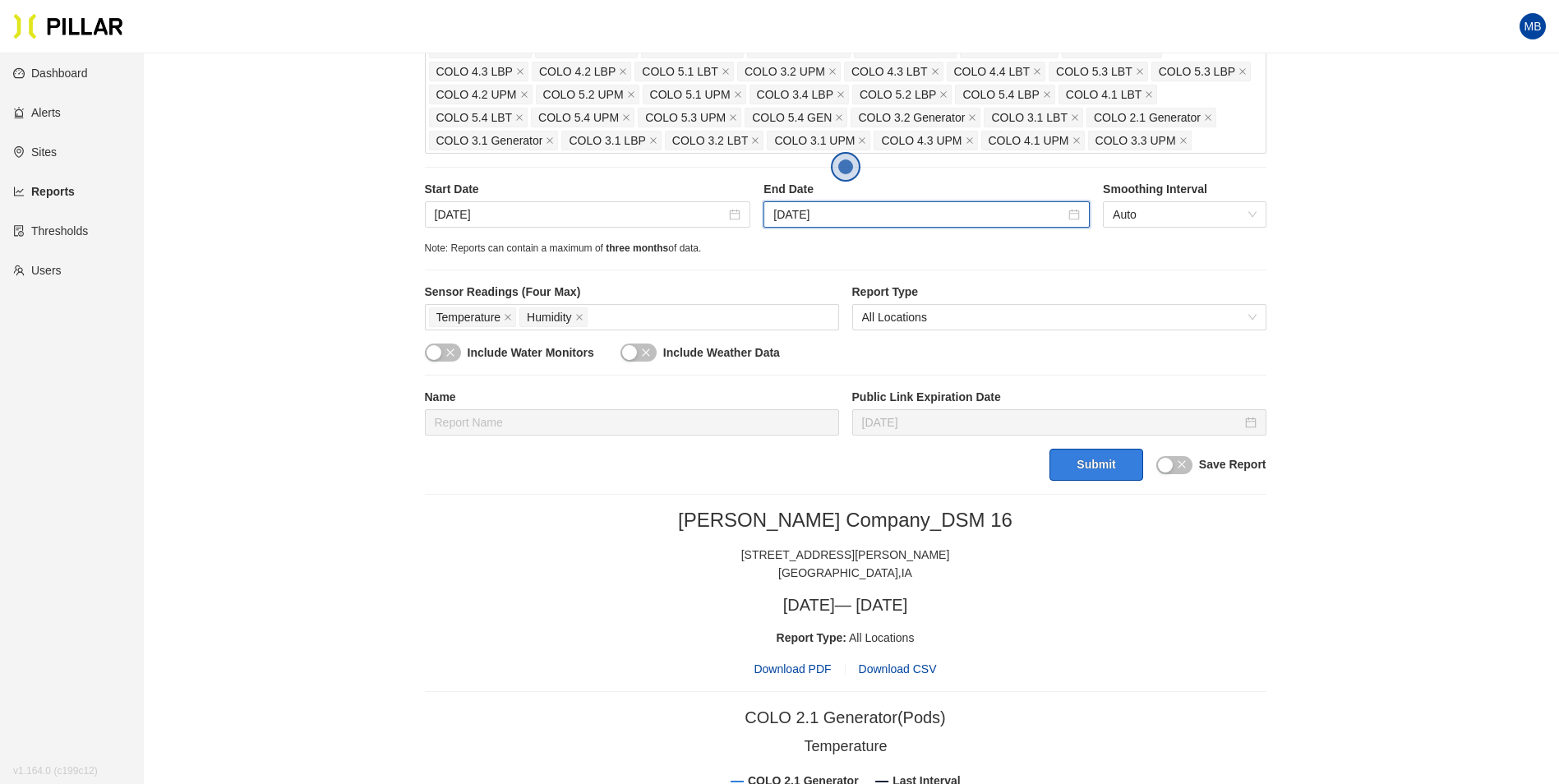
click at [1096, 460] on button "Submit" at bounding box center [1096, 464] width 93 height 32
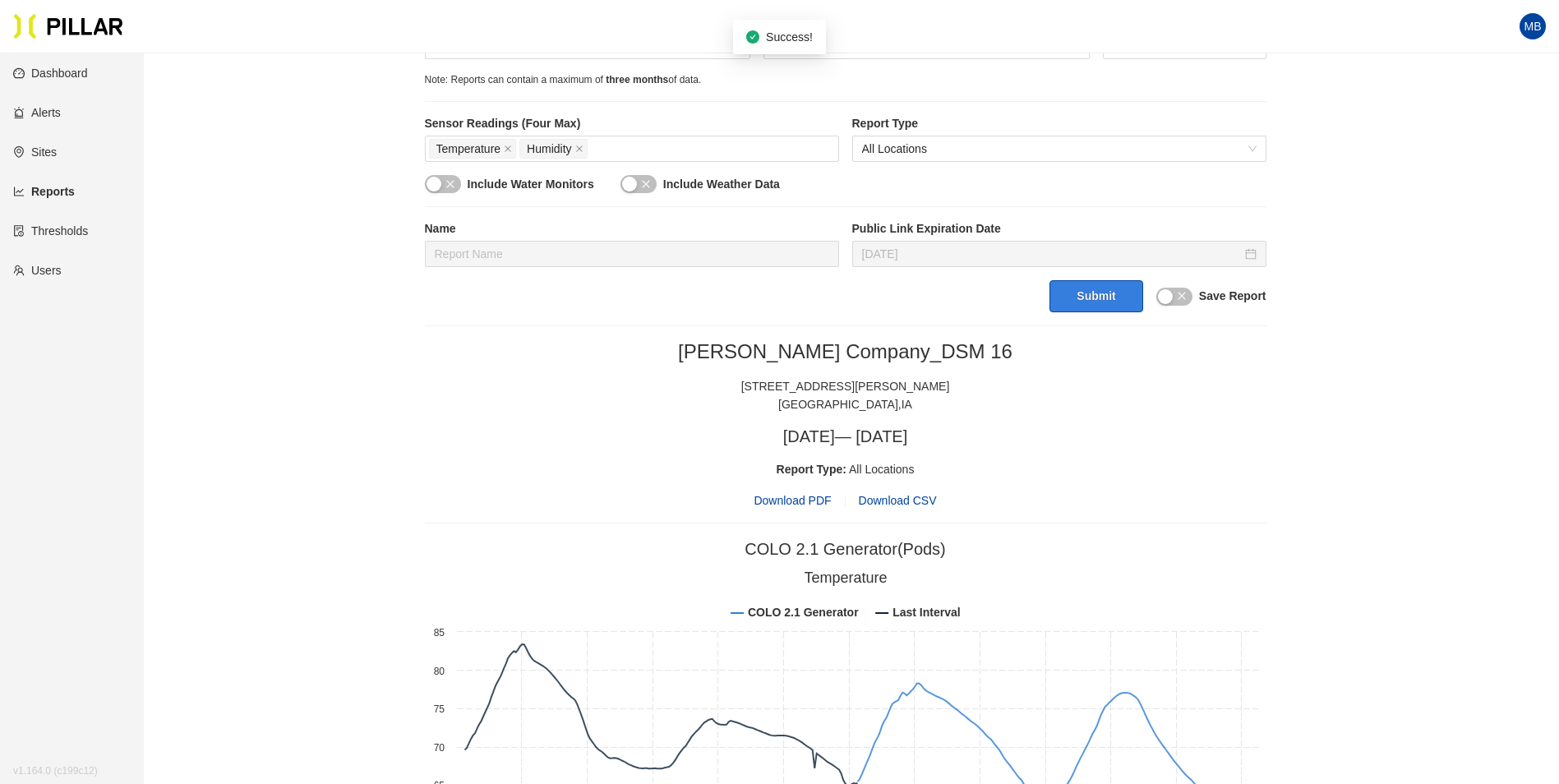
scroll to position [637, 0]
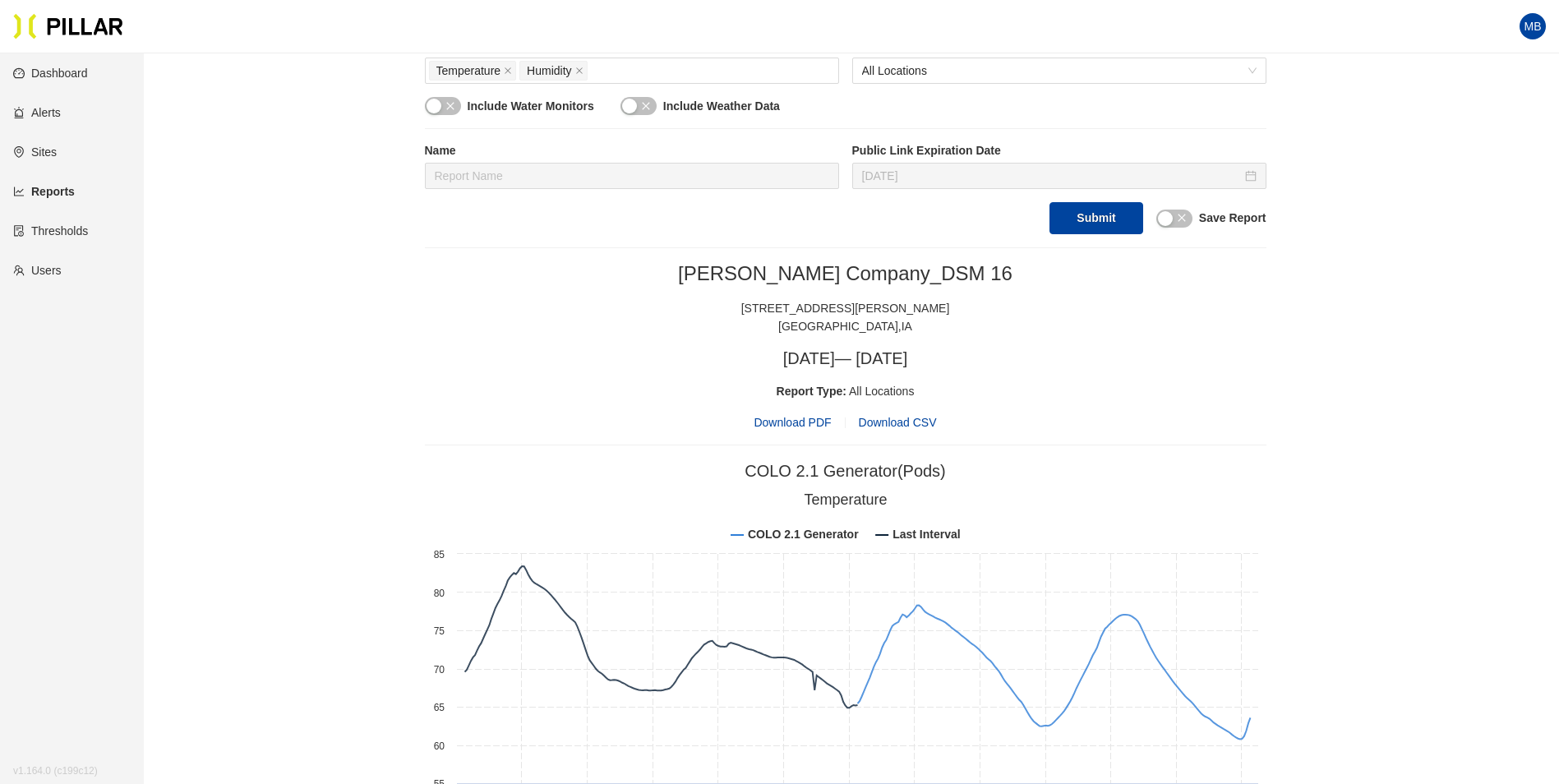
click at [800, 422] on span "Download PDF" at bounding box center [792, 422] width 77 height 18
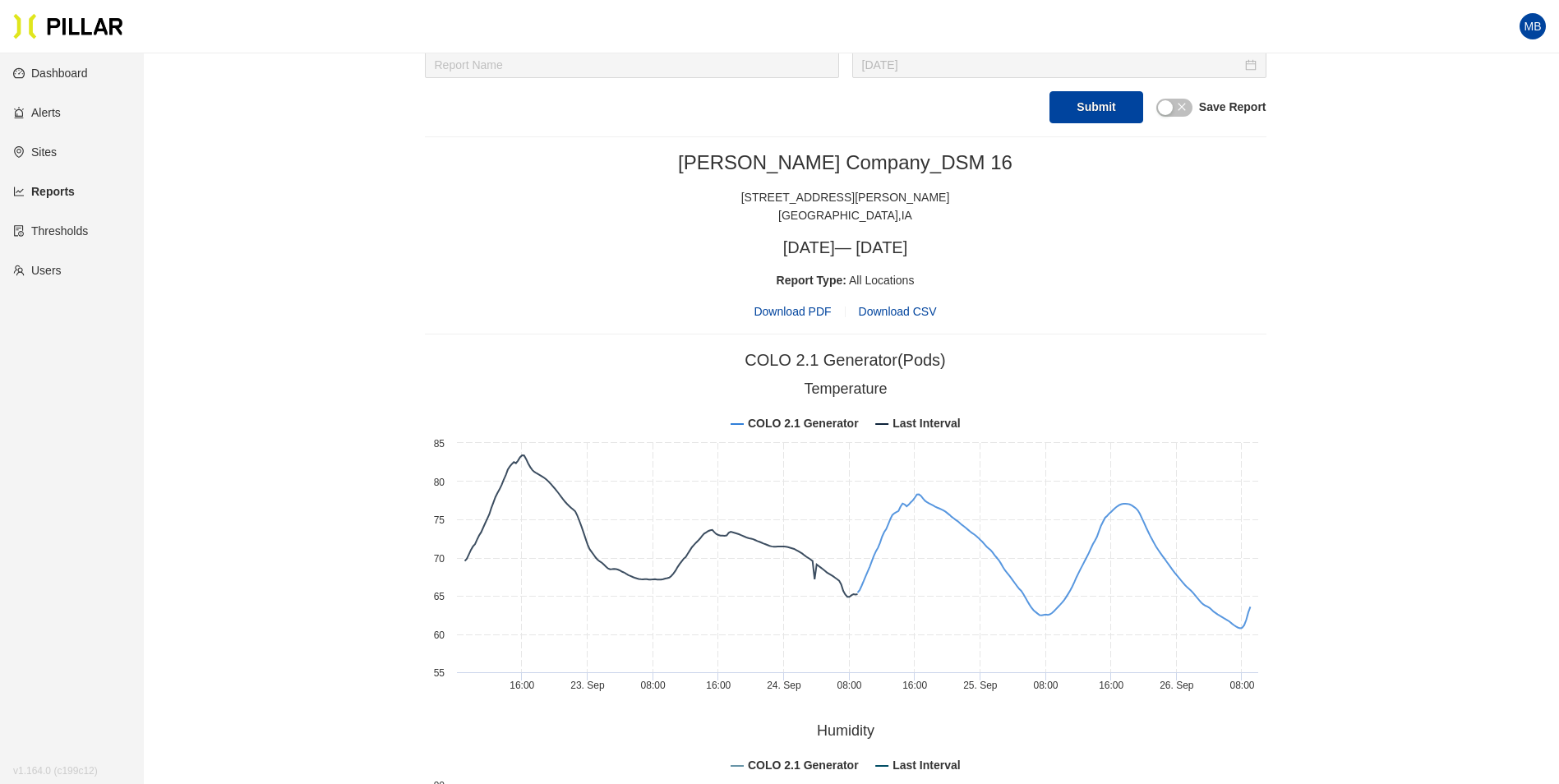
scroll to position [719, 0]
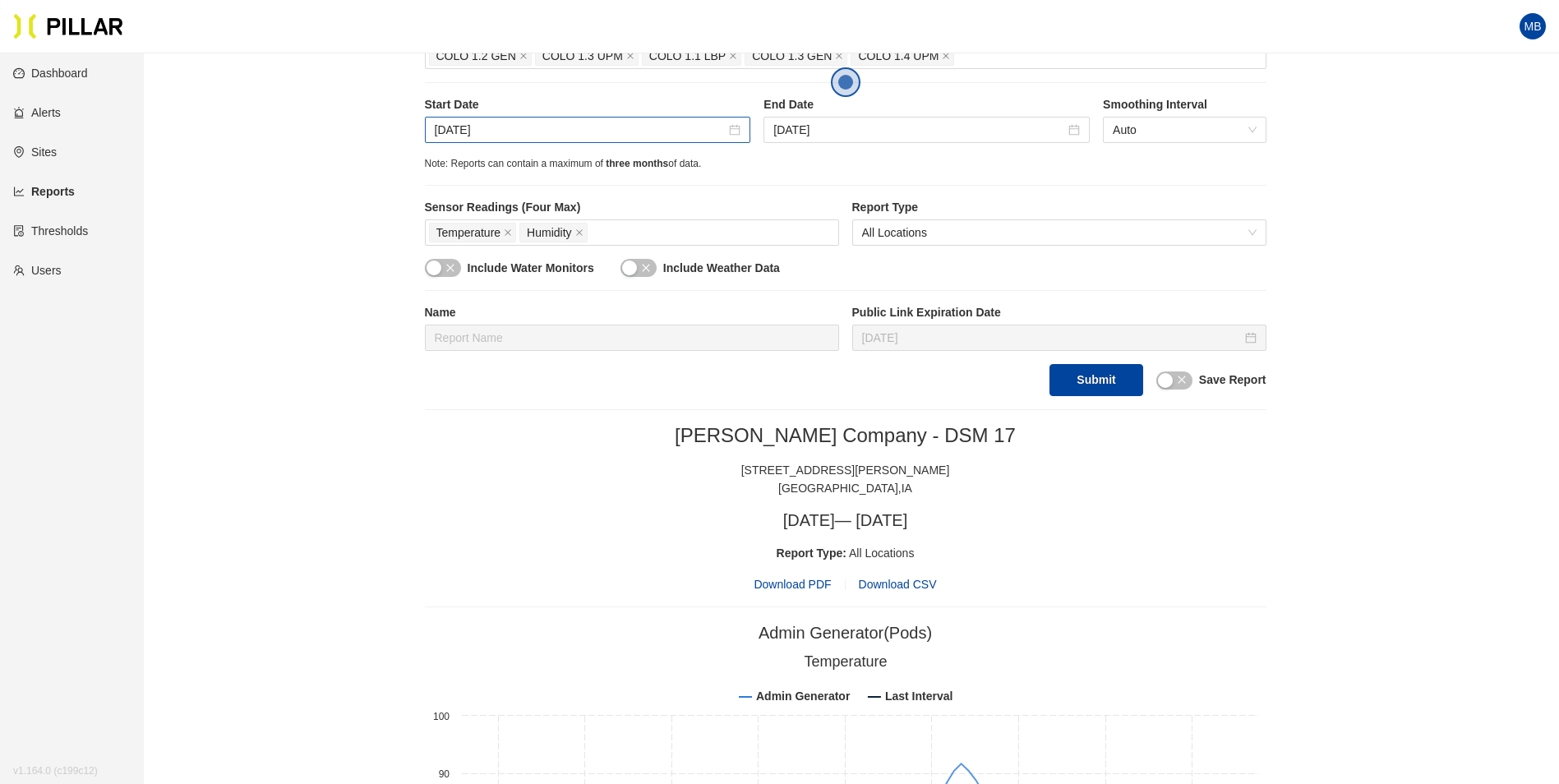
scroll to position [423, 0]
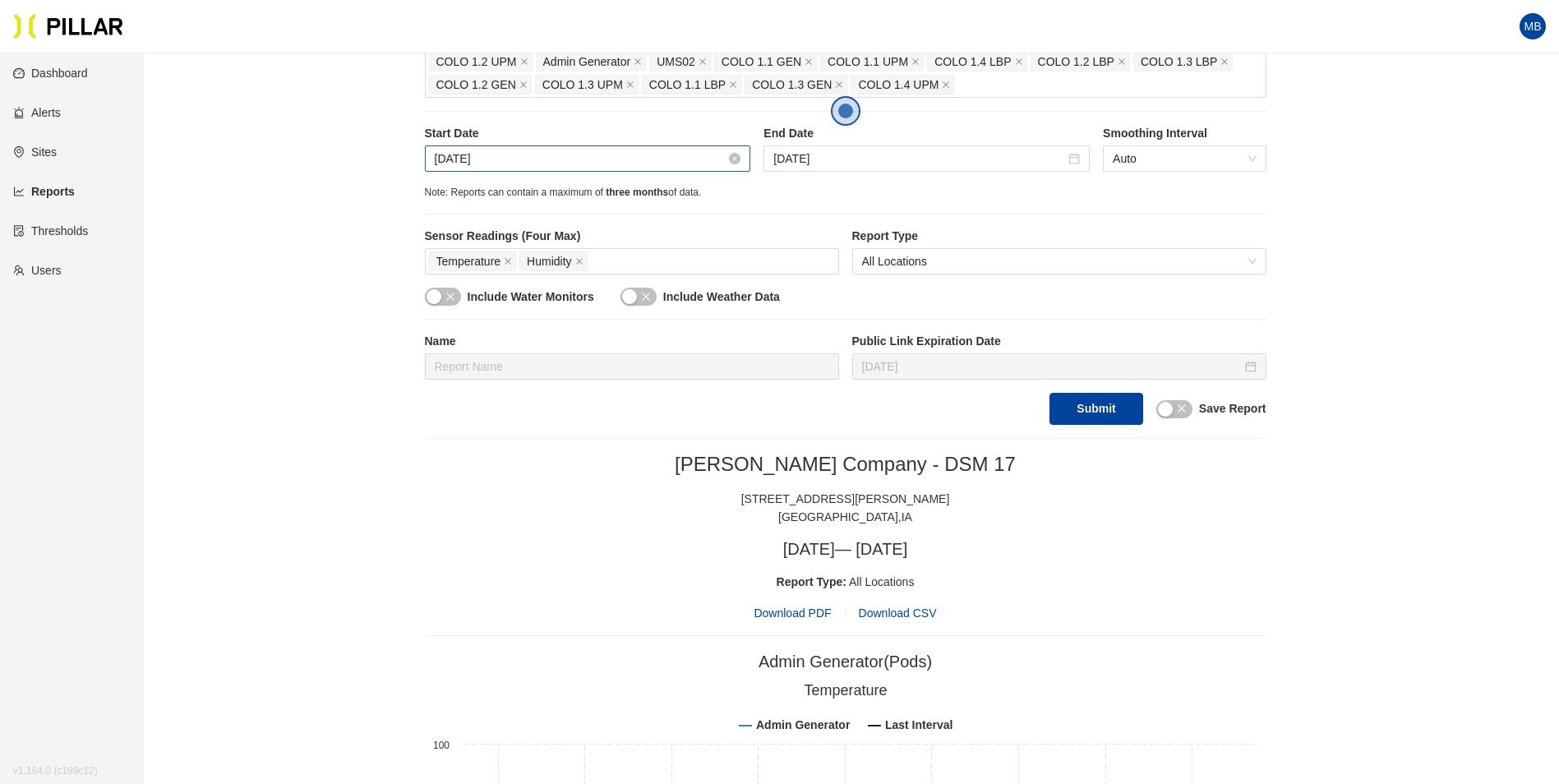
click at [531, 164] on input "Sep 22, 2025" at bounding box center [580, 158] width 292 height 18
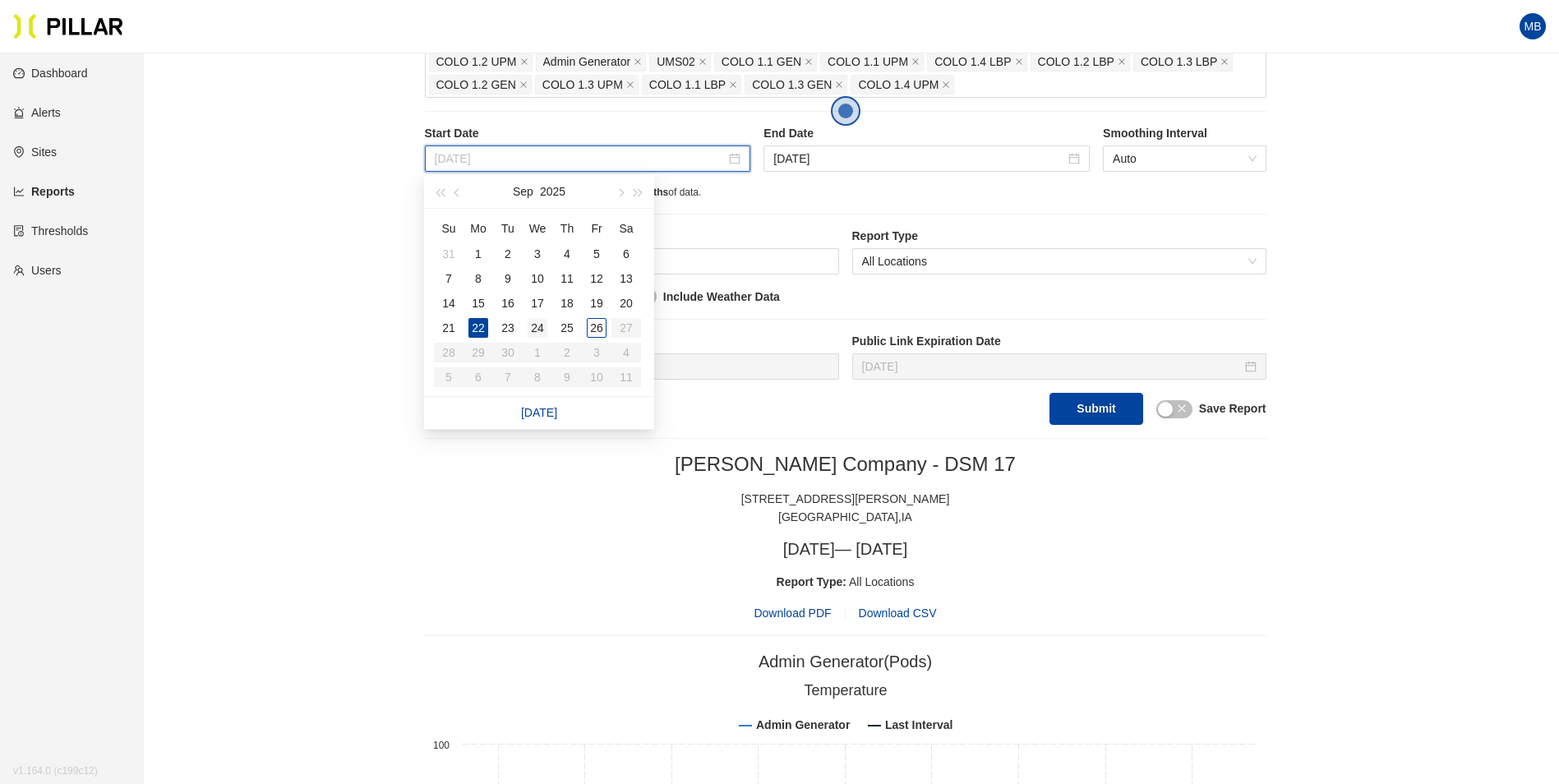
type input "Sep 24, 2025"
click at [547, 323] on div "24" at bounding box center [537, 327] width 20 height 20
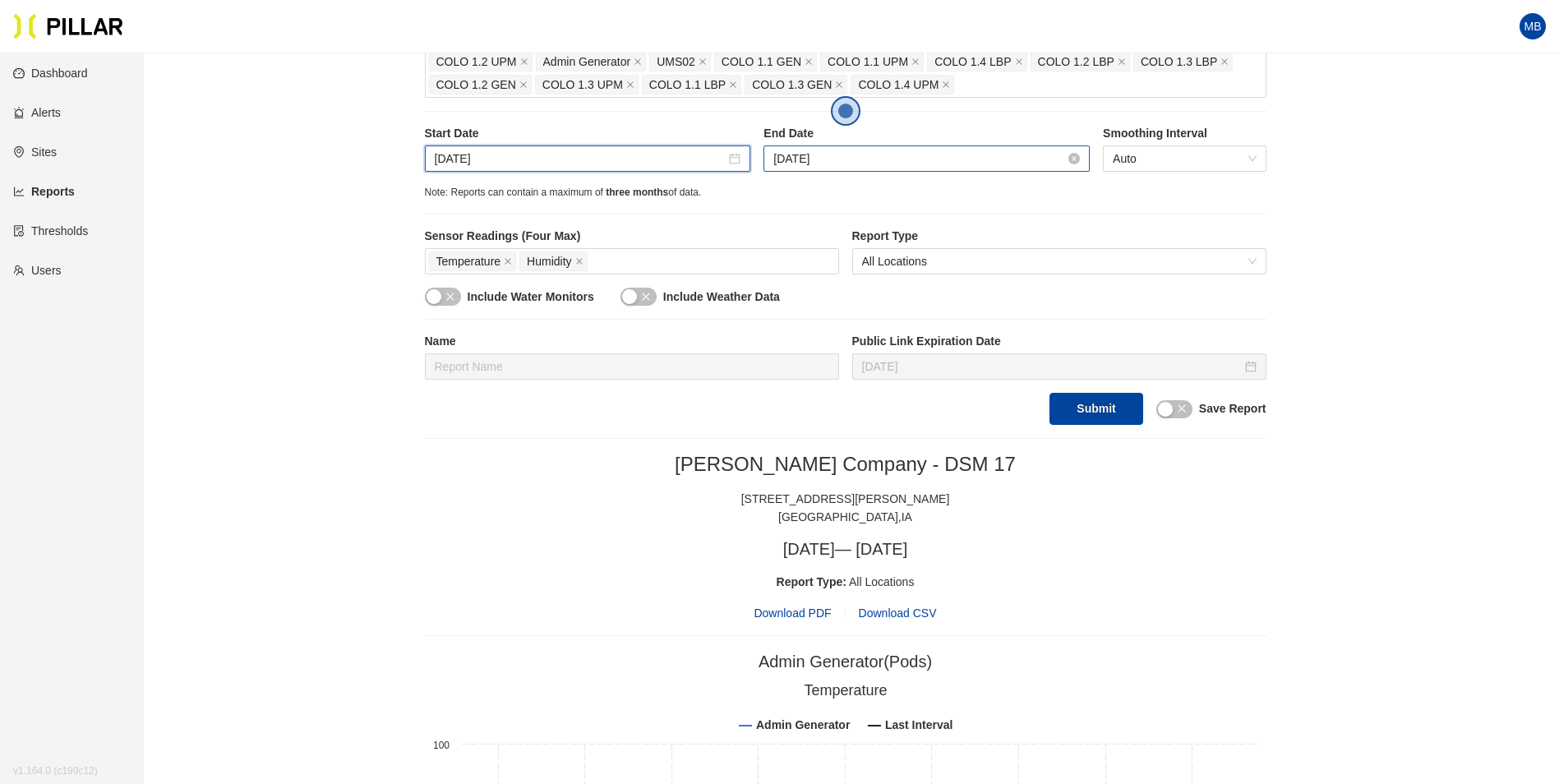
click at [878, 162] on input "Sep 25, 2025" at bounding box center [918, 158] width 292 height 18
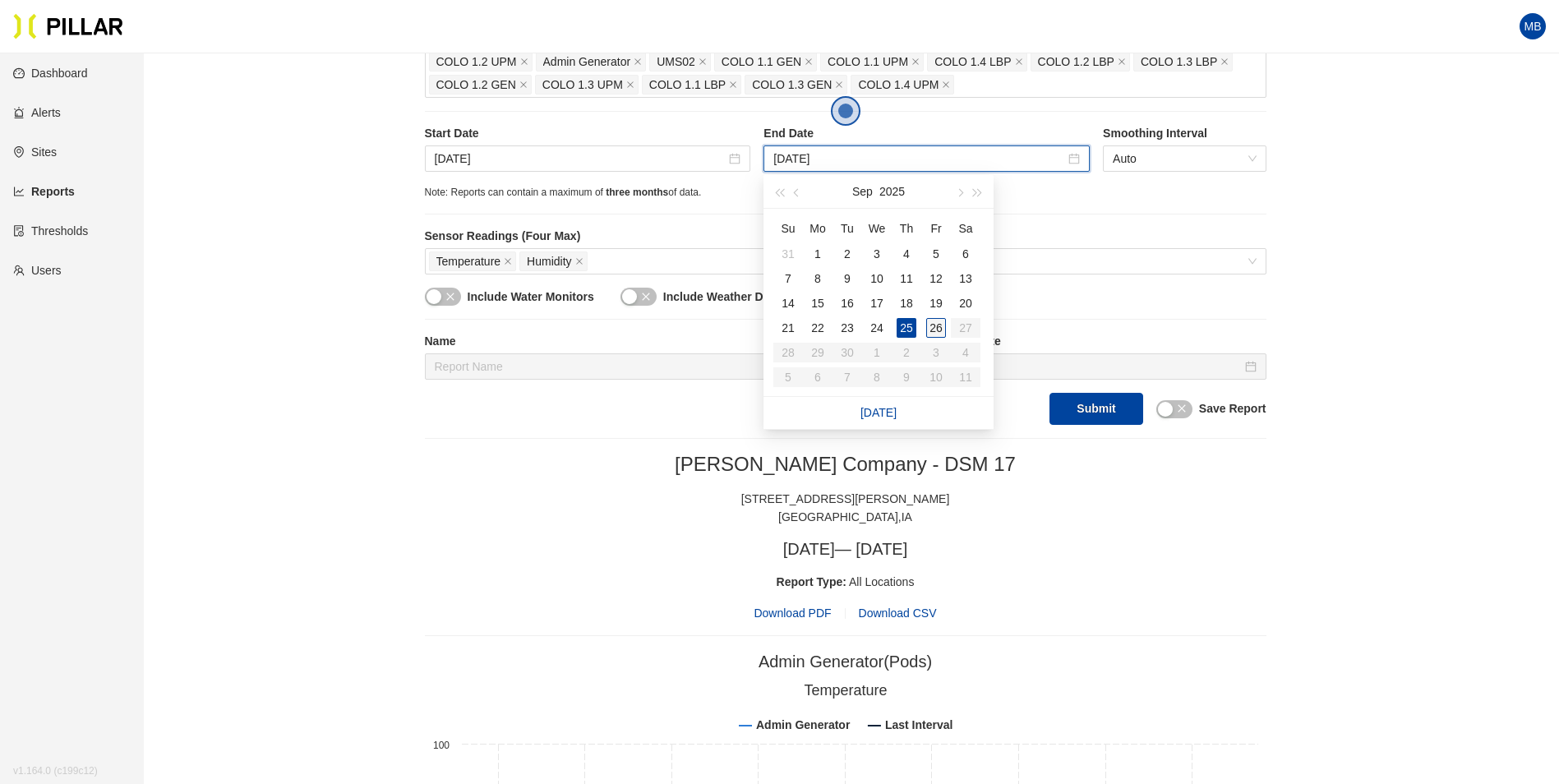
type input "Sep 26, 2025"
drag, startPoint x: 938, startPoint y: 334, endPoint x: 1131, endPoint y: 418, distance: 210.5
click at [938, 333] on div "26" at bounding box center [935, 327] width 20 height 20
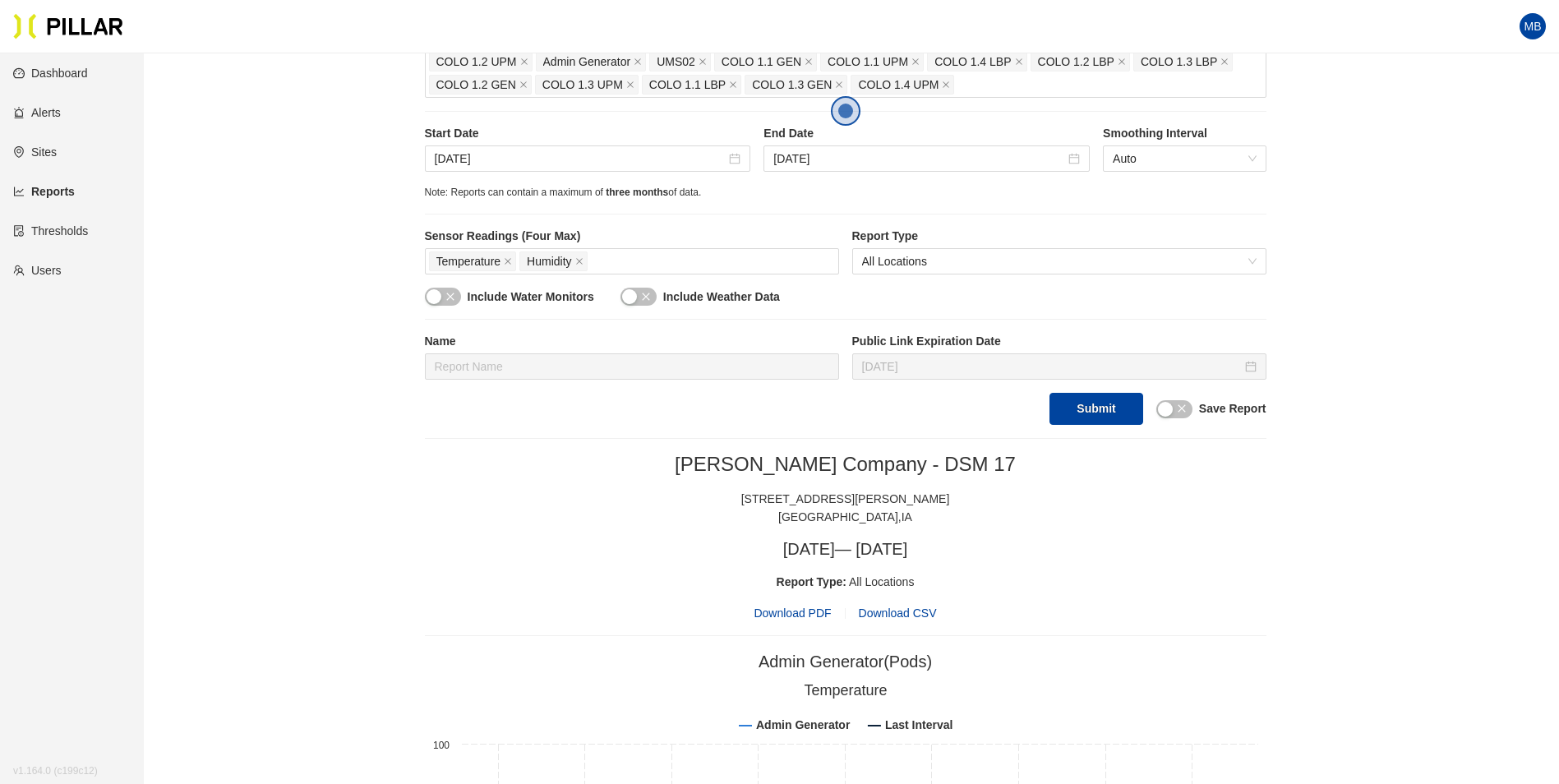
click at [1099, 391] on div "Name Public Link Expiration Date Oct 9, 2025" at bounding box center [845, 363] width 841 height 60
click at [1098, 401] on button "Submit" at bounding box center [1096, 409] width 93 height 32
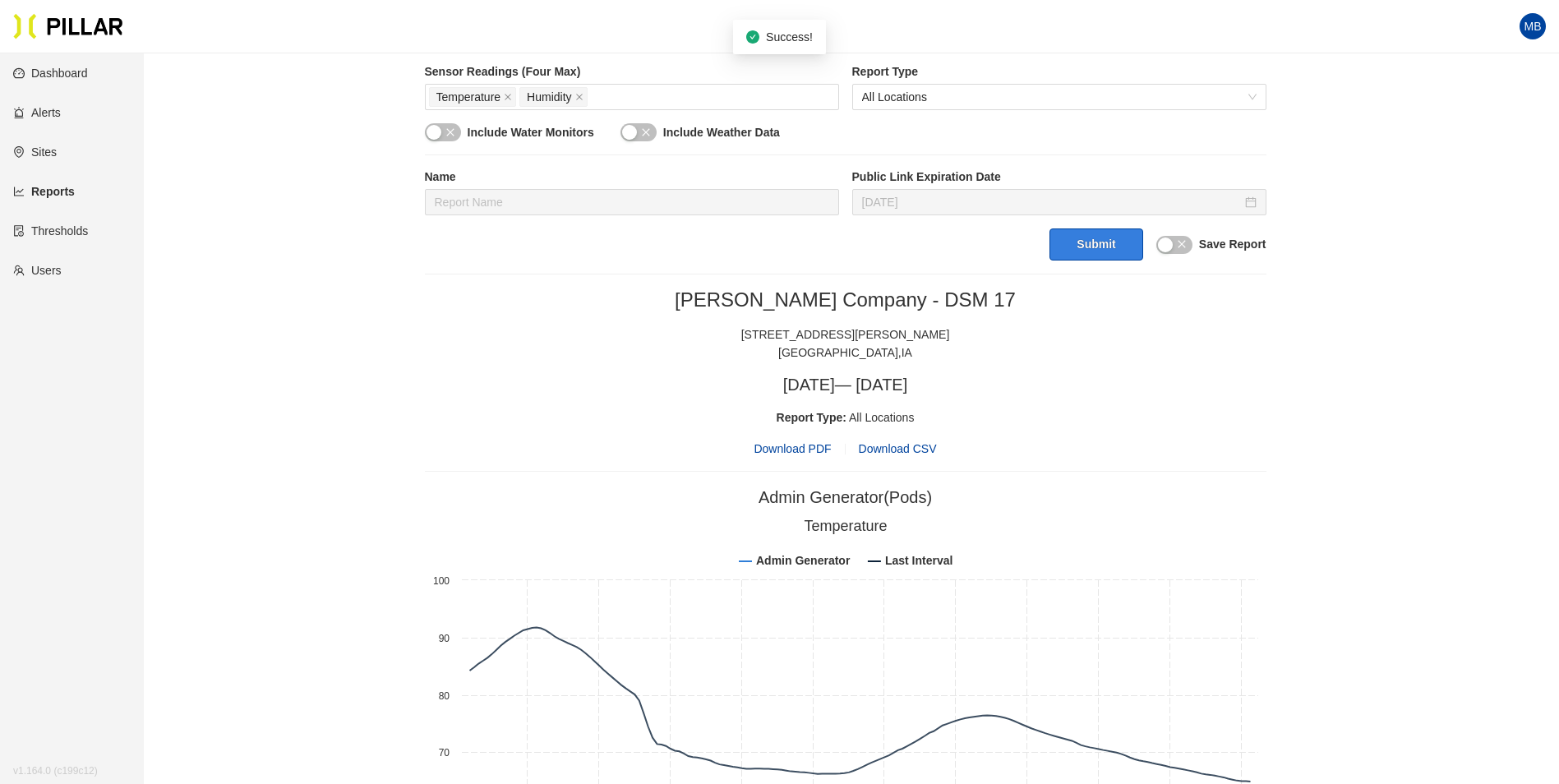
scroll to position [670, 0]
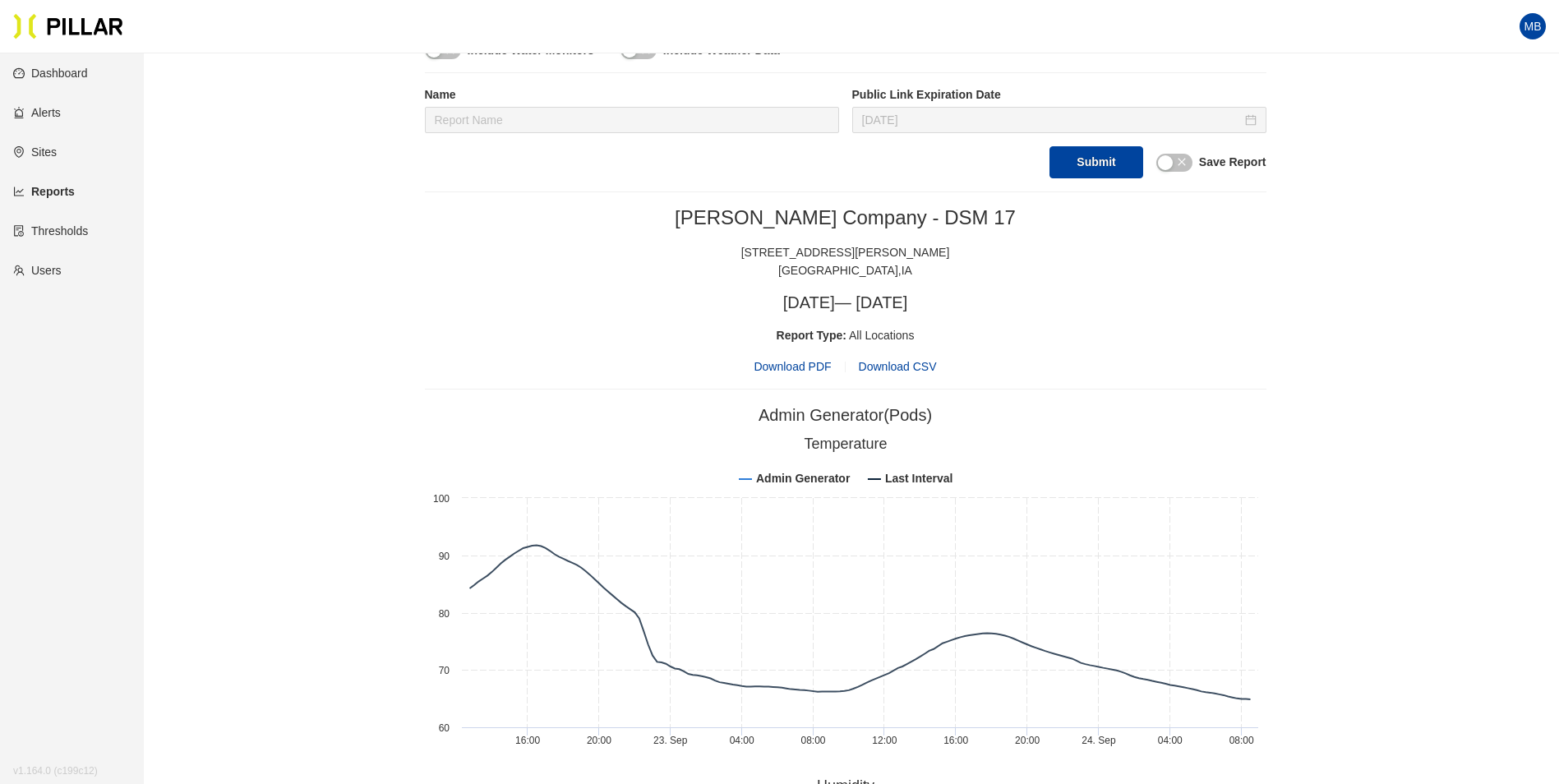
click at [805, 364] on span "Download PDF" at bounding box center [792, 366] width 77 height 18
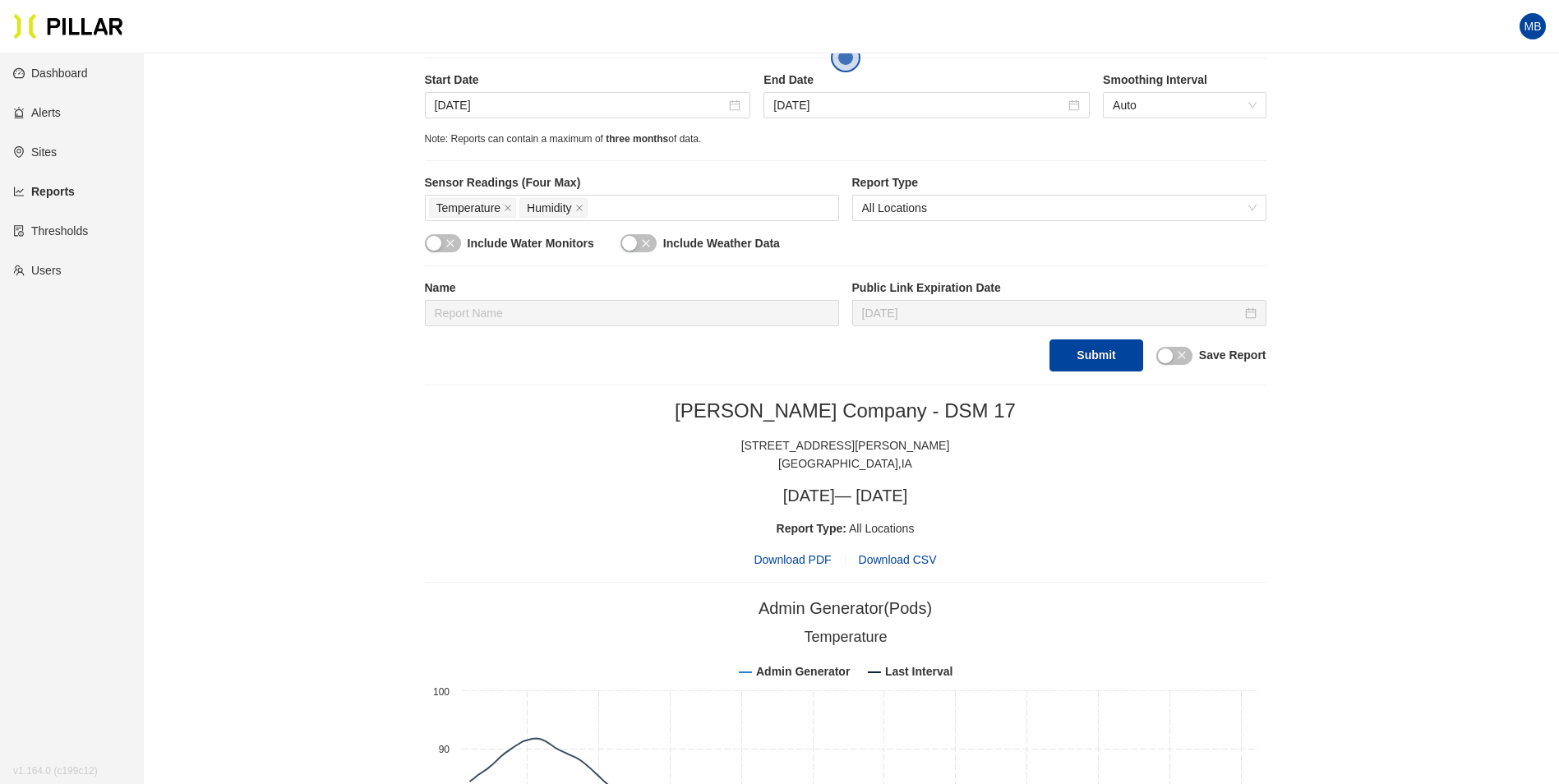
scroll to position [505, 0]
